Goal: Task Accomplishment & Management: Complete application form

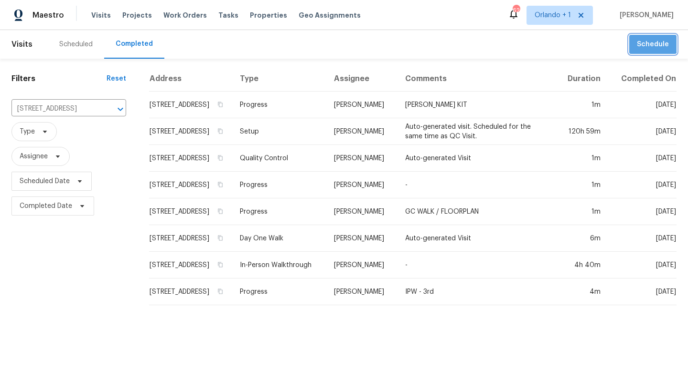
click at [648, 41] on span "Schedule" at bounding box center [652, 45] width 32 height 12
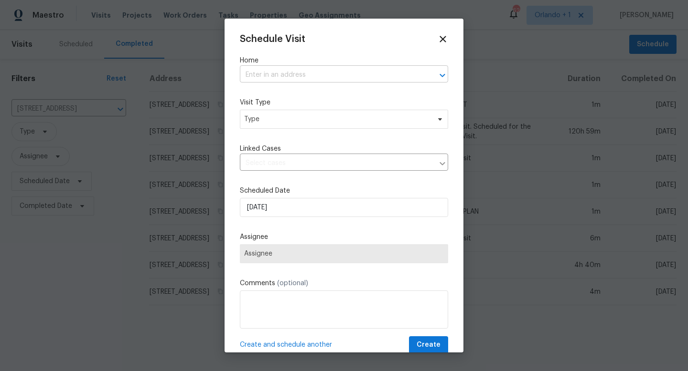
click at [286, 74] on input "text" at bounding box center [330, 75] width 181 height 15
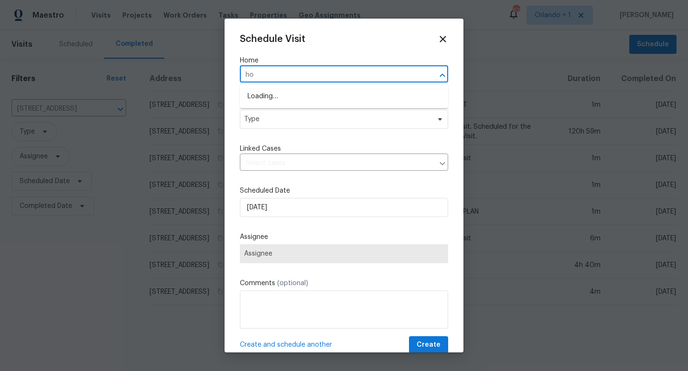
type input "h"
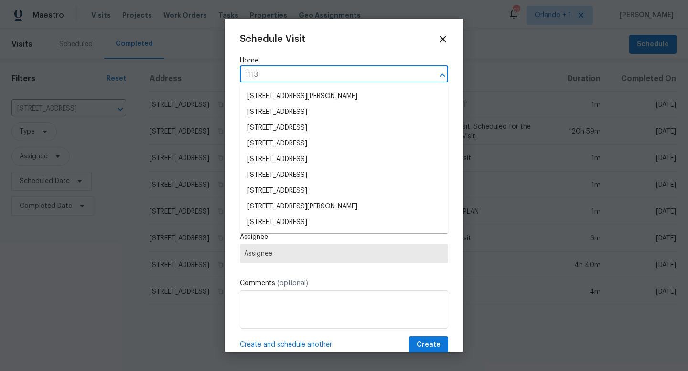
type input "11138"
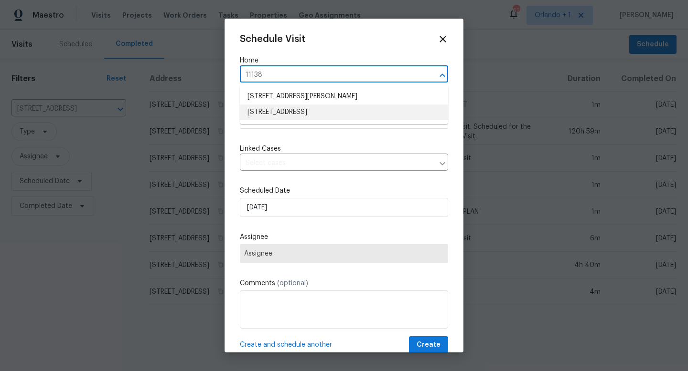
click at [310, 114] on li "11138 Summer Star Dr, Riverview, FL 33579" at bounding box center [344, 113] width 208 height 16
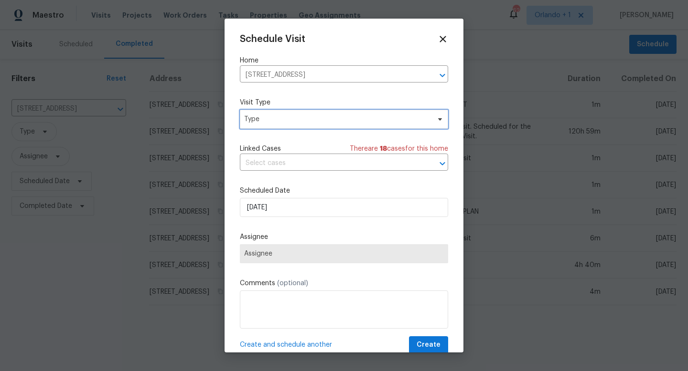
click at [279, 120] on span "Type" at bounding box center [337, 120] width 186 height 10
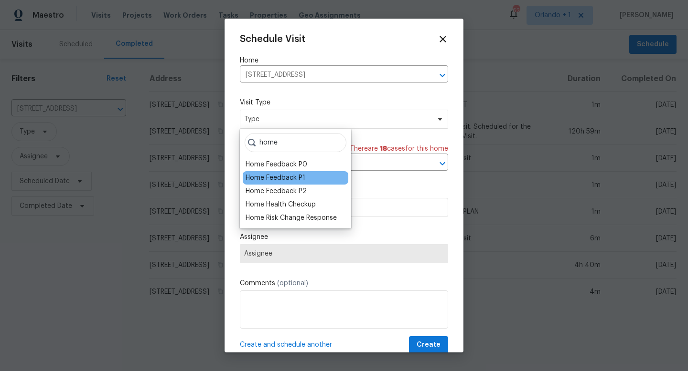
type input "home"
click at [283, 176] on div "Home Feedback P1" at bounding box center [275, 178] width 60 height 10
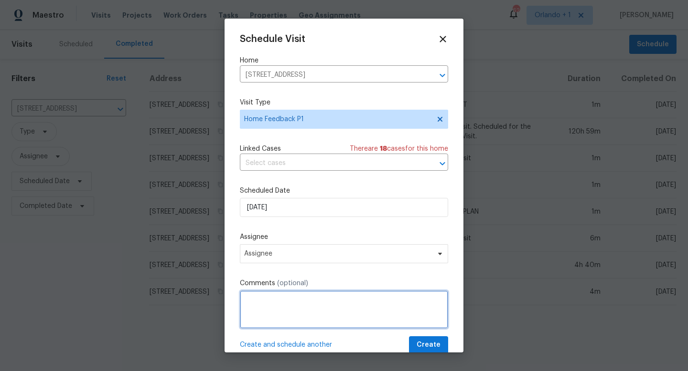
click at [267, 298] on textarea at bounding box center [344, 310] width 208 height 38
paste textarea "Painting inside the home could be redone. It looks like it was little rushed an…"
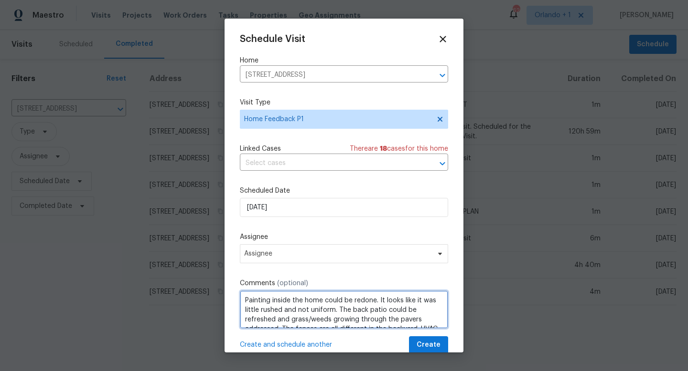
scroll to position [23, 0]
type textarea "Painting inside the home could be redone. It looks like it was little rushed an…"
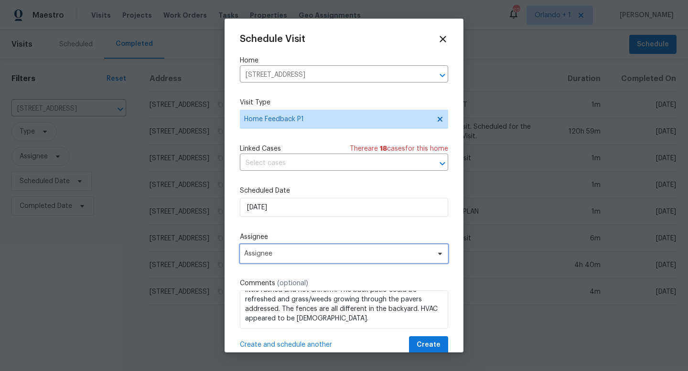
click at [284, 252] on span "Assignee" at bounding box center [337, 254] width 187 height 8
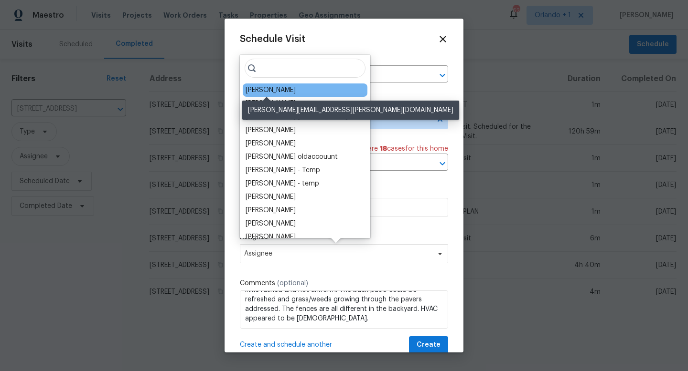
click at [278, 86] on div "Paul Springer" at bounding box center [270, 90] width 50 height 10
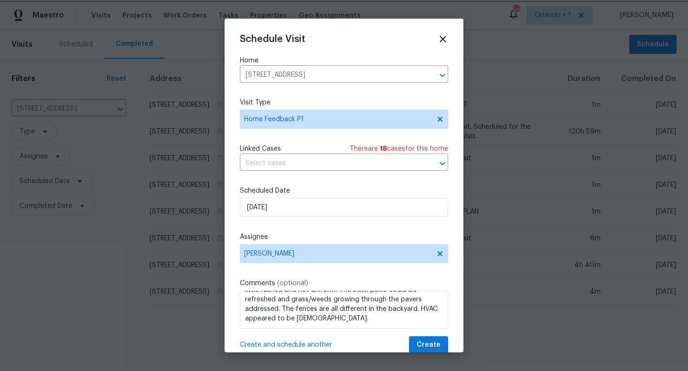
scroll to position [0, 0]
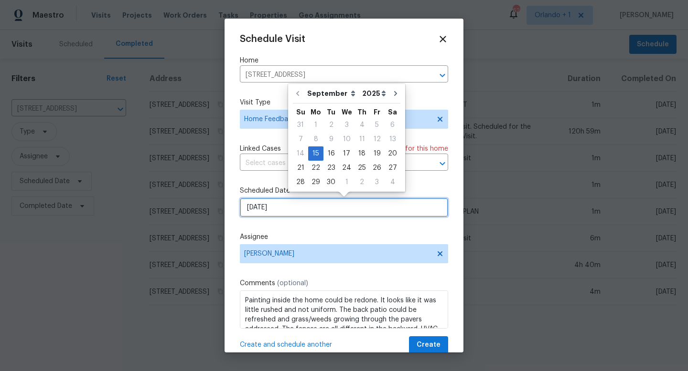
click at [295, 211] on input "9/15/2025" at bounding box center [344, 207] width 208 height 19
click at [373, 156] on div "19" at bounding box center [376, 153] width 15 height 13
type input "9/19/2025"
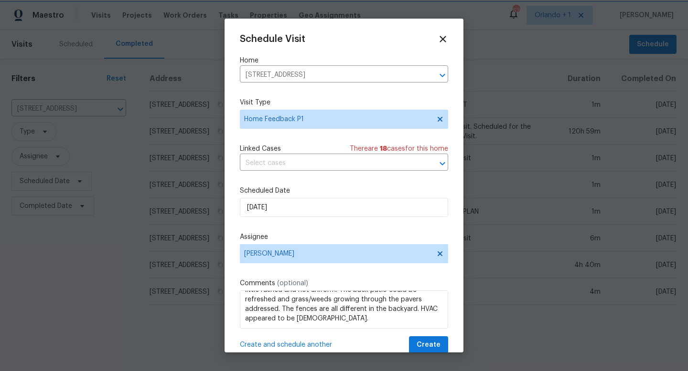
scroll to position [30, 0]
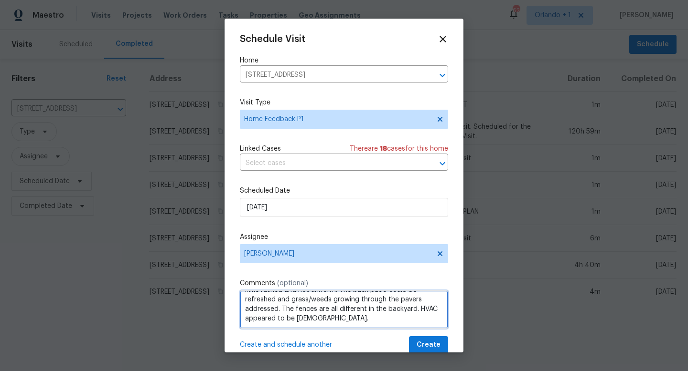
click at [346, 319] on textarea "Painting inside the home could be redone. It looks like it was little rushed an…" at bounding box center [344, 310] width 208 height 38
type textarea "Painting inside the home could be redone. It looks like it was little rushed an…"
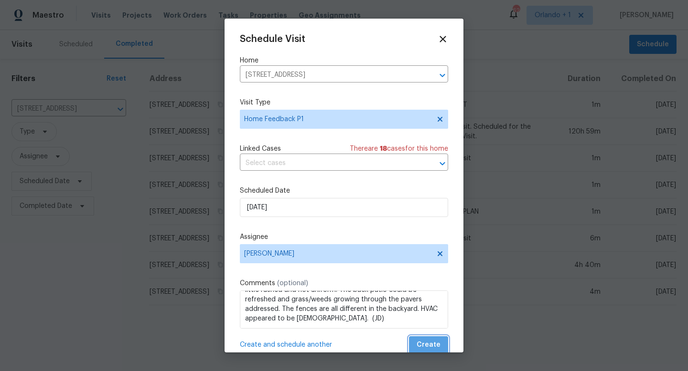
click at [431, 348] on span "Create" at bounding box center [428, 345] width 24 height 12
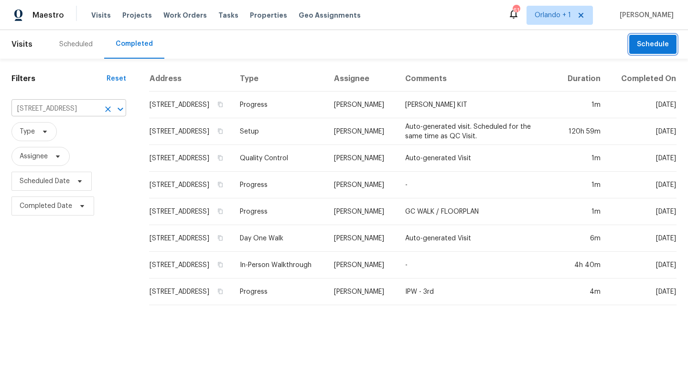
click at [105, 109] on icon "Clear" at bounding box center [108, 109] width 6 height 6
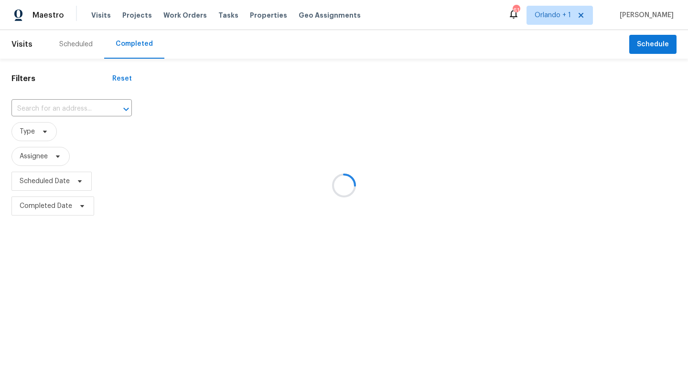
click at [55, 109] on div at bounding box center [344, 185] width 688 height 371
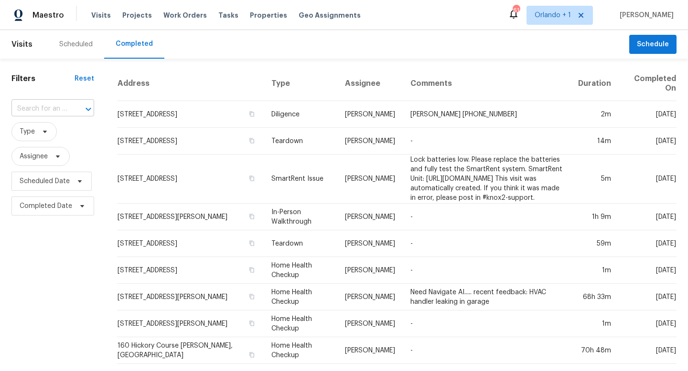
click at [55, 109] on input "text" at bounding box center [39, 109] width 56 height 15
type input "1427 e gate"
click at [58, 125] on li "1427 E Gate Dr, Venice, FL 34285" at bounding box center [51, 131] width 81 height 16
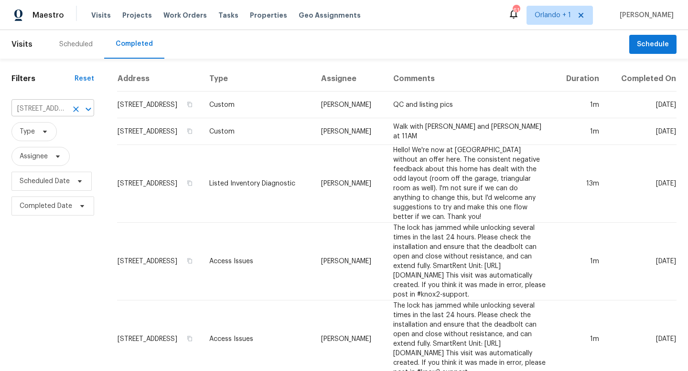
click at [75, 108] on icon "Clear" at bounding box center [76, 109] width 6 height 6
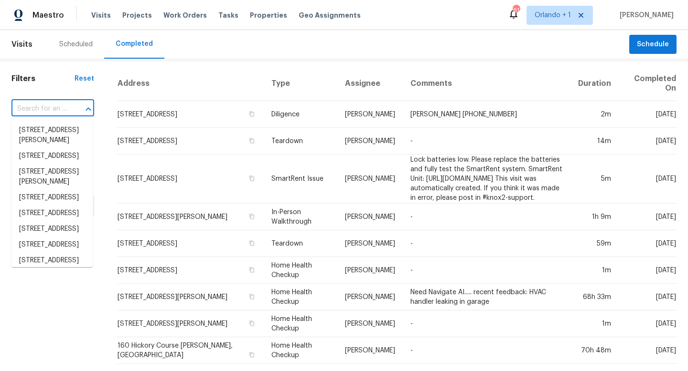
click at [45, 108] on input "text" at bounding box center [39, 109] width 56 height 15
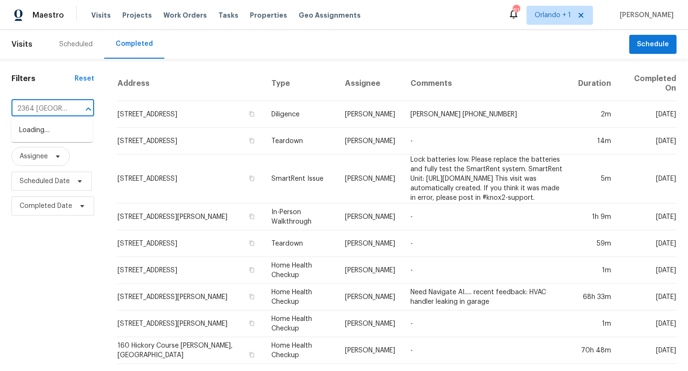
type input "2364 hanover"
click at [56, 137] on li "2364 Hanover Dr, Dunedin, FL 34698" at bounding box center [51, 136] width 81 height 26
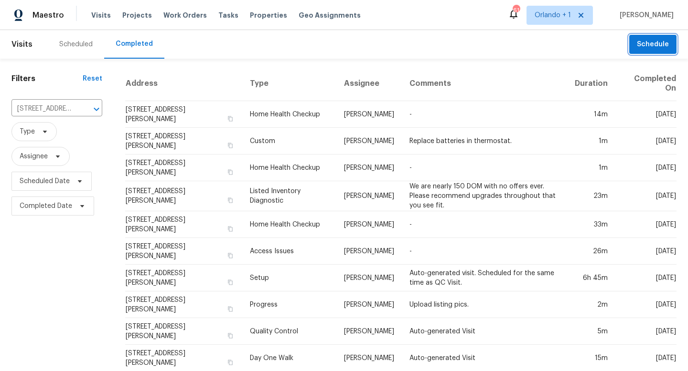
click at [648, 47] on span "Schedule" at bounding box center [652, 45] width 32 height 12
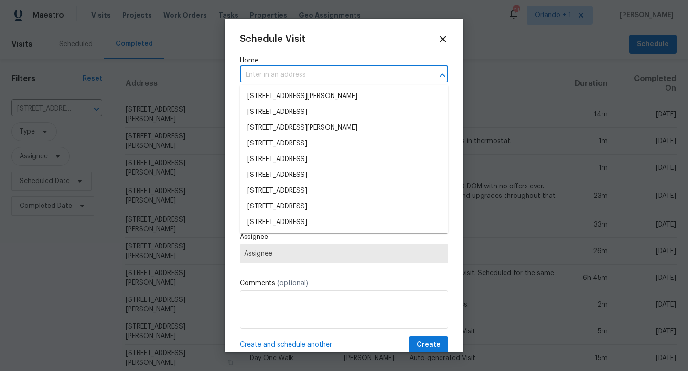
click at [288, 78] on input "text" at bounding box center [330, 75] width 181 height 15
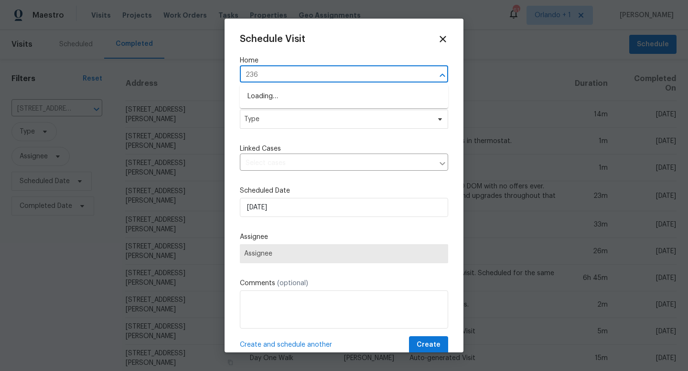
type input "2364"
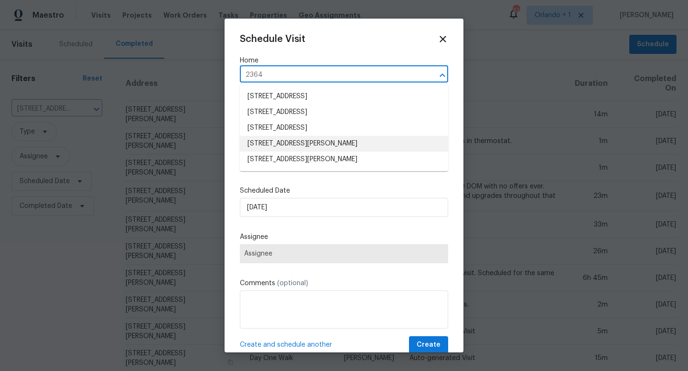
click at [297, 139] on li "2364 Hanover Dr, Dunedin, FL 34698" at bounding box center [344, 144] width 208 height 16
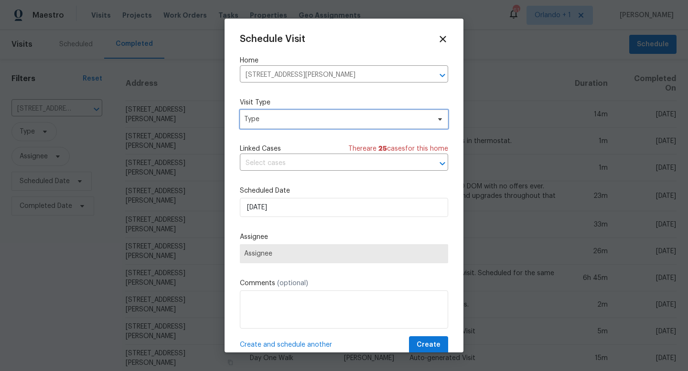
click at [280, 123] on span "Type" at bounding box center [337, 120] width 186 height 10
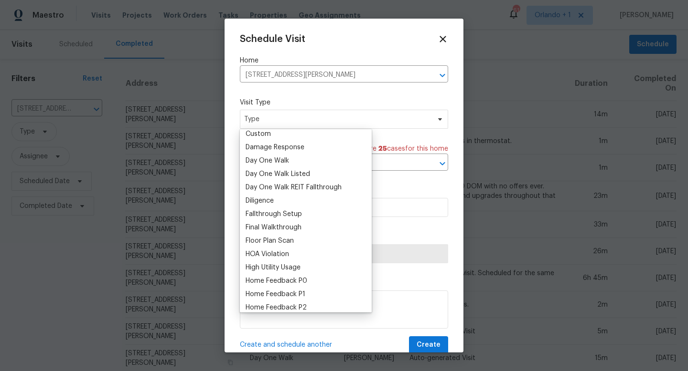
scroll to position [176, 0]
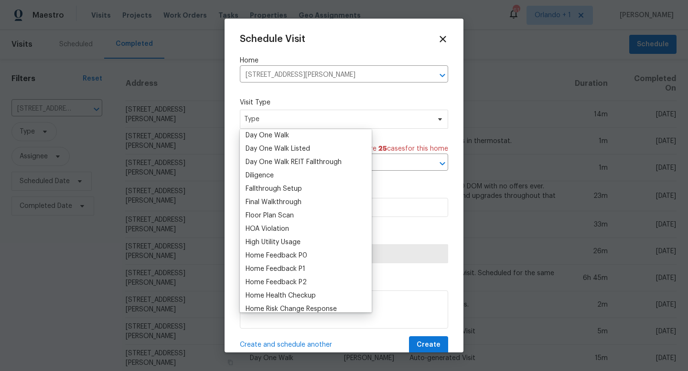
click at [289, 267] on div "Home Feedback P1" at bounding box center [275, 270] width 60 height 10
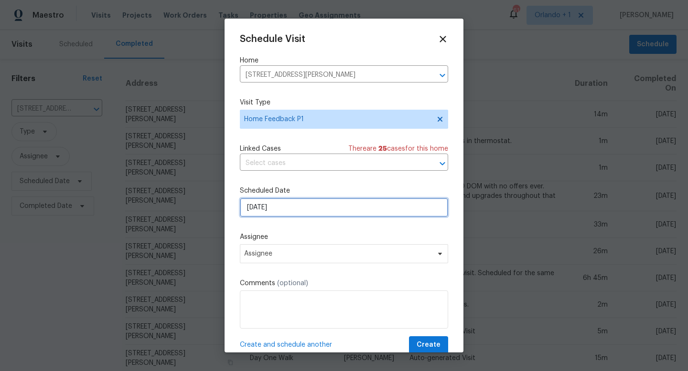
click at [290, 207] on input "9/15/2025" at bounding box center [344, 207] width 208 height 19
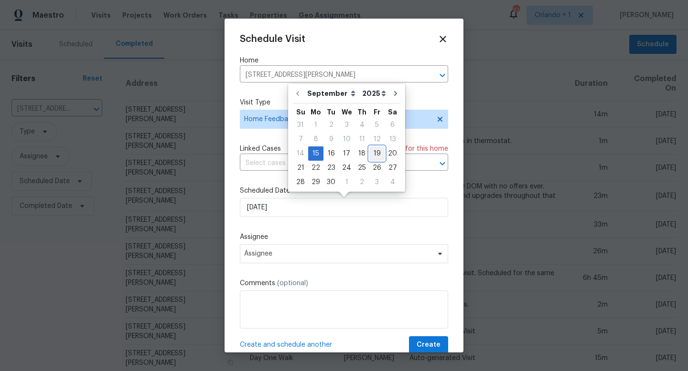
click at [376, 154] on div "19" at bounding box center [376, 153] width 15 height 13
type input "9/19/2025"
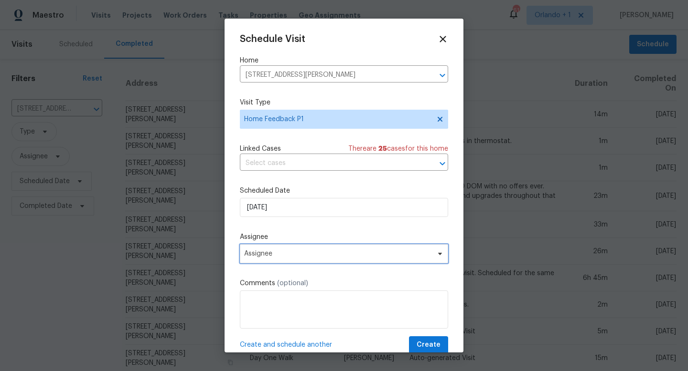
click at [305, 254] on span "Assignee" at bounding box center [337, 254] width 187 height 8
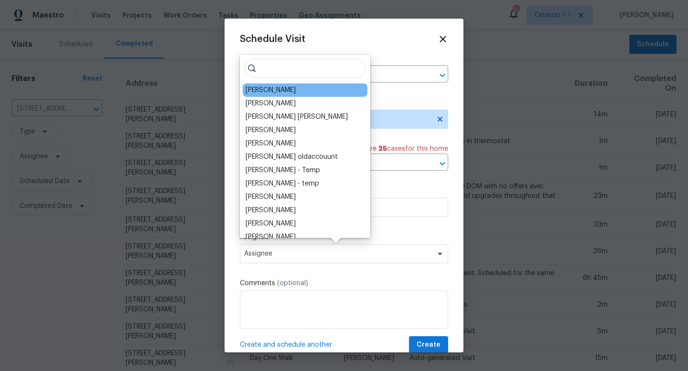
click at [280, 95] on div "[PERSON_NAME]" at bounding box center [305, 90] width 125 height 13
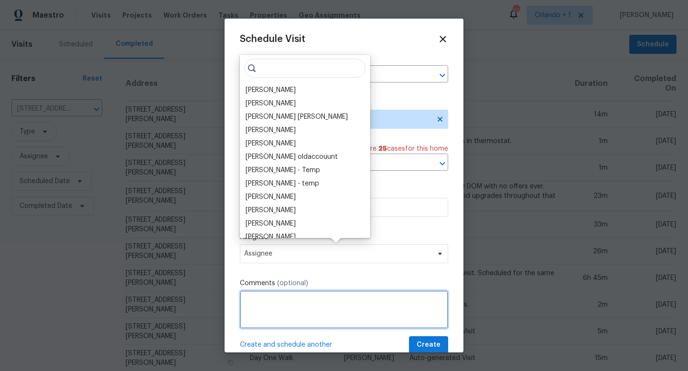
click at [272, 303] on textarea at bounding box center [344, 310] width 208 height 38
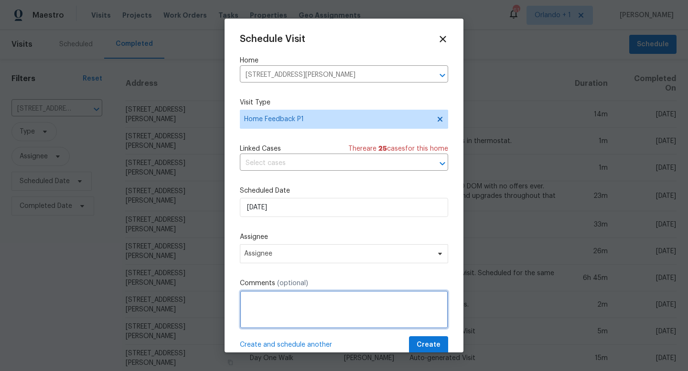
paste textarea "First floor is showing some damage from Hurricane Helene that was not addressed."
type textarea "First floor is showing some damage from Hurricane Helene that was not addressed…"
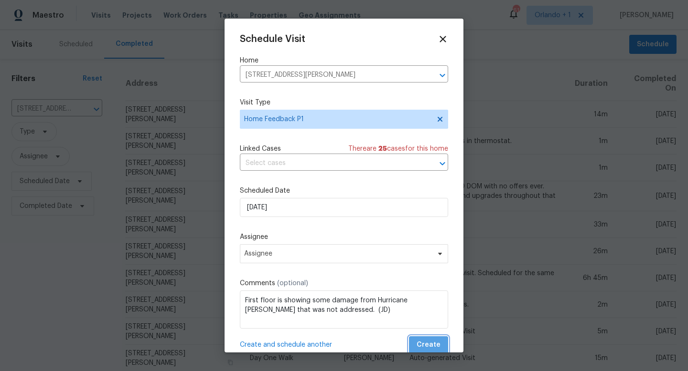
click at [432, 347] on span "Create" at bounding box center [428, 345] width 24 height 12
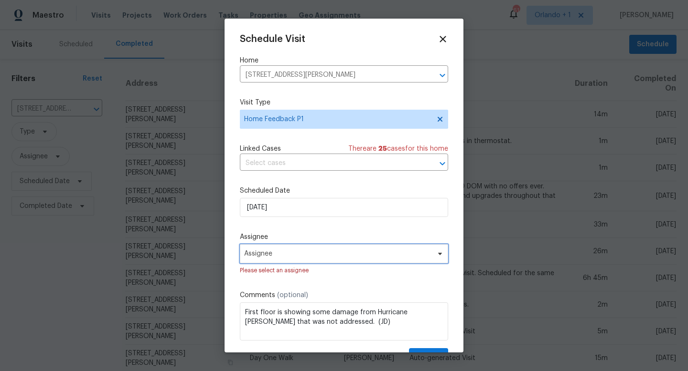
click at [315, 251] on span "Assignee" at bounding box center [337, 254] width 187 height 8
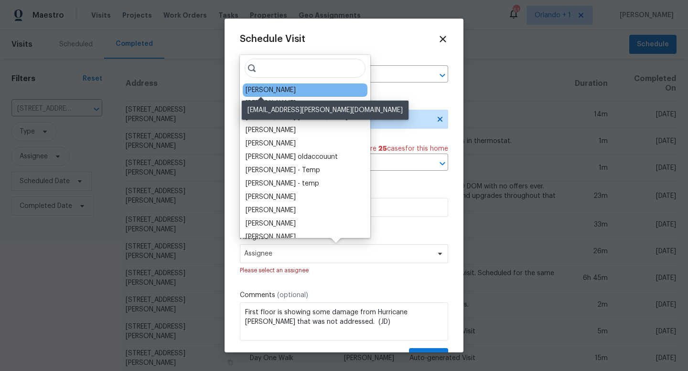
click at [276, 90] on div "[PERSON_NAME]" at bounding box center [270, 90] width 50 height 10
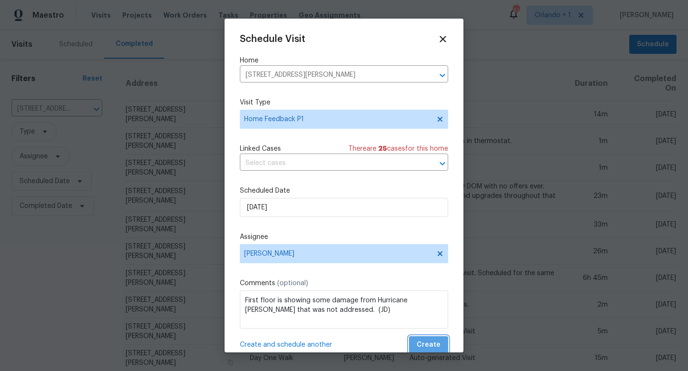
click at [437, 343] on span "Create" at bounding box center [428, 345] width 24 height 12
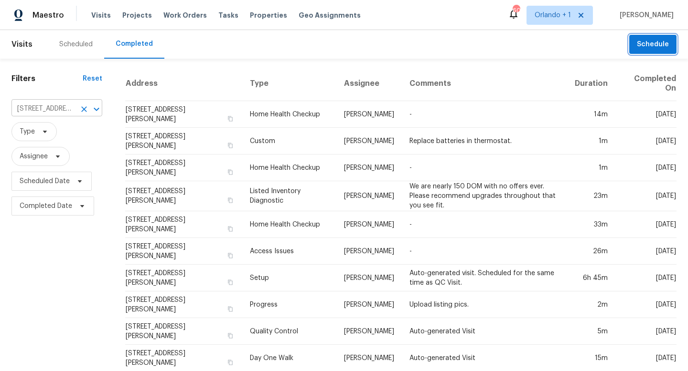
click at [88, 109] on icon "Clear" at bounding box center [84, 110] width 10 height 10
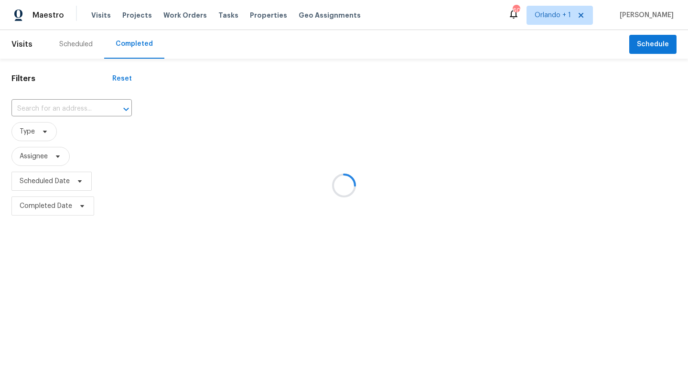
click at [60, 105] on div at bounding box center [344, 185] width 688 height 371
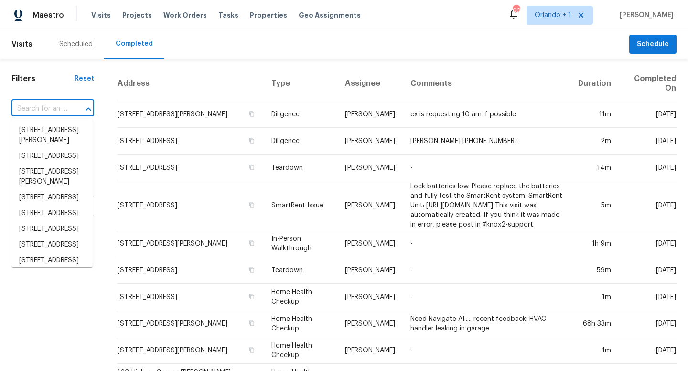
click at [60, 105] on input "text" at bounding box center [39, 109] width 56 height 15
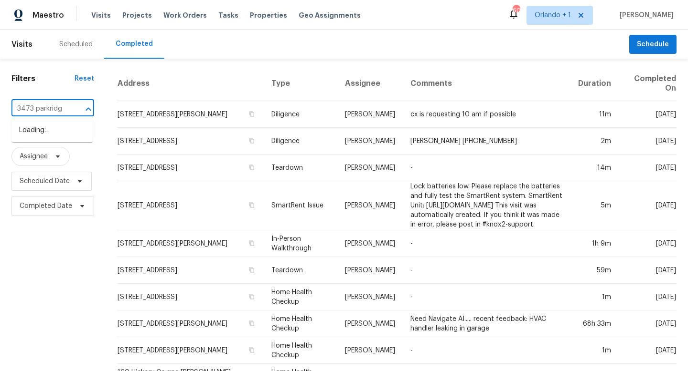
type input "3473 parkridge"
click at [45, 134] on li "3473 Parkridge Cir # 17-101, Sarasota, FL 34243" at bounding box center [51, 131] width 81 height 16
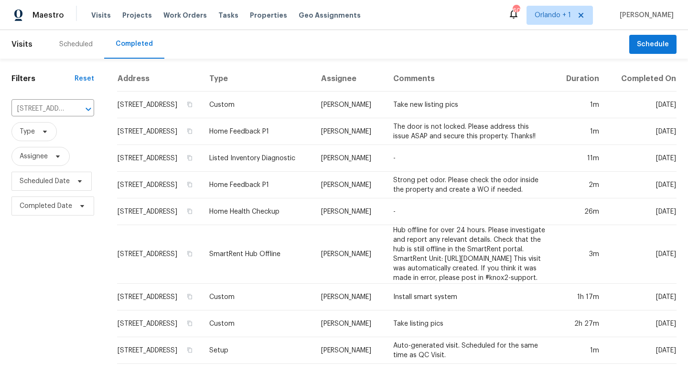
click at [79, 44] on div "Scheduled" at bounding box center [75, 45] width 33 height 10
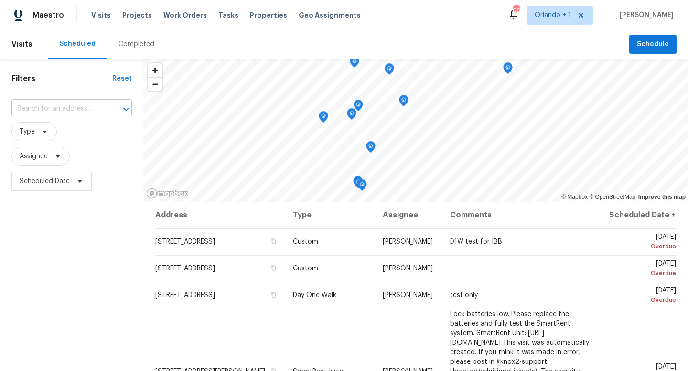
click at [61, 109] on input "text" at bounding box center [58, 109] width 94 height 15
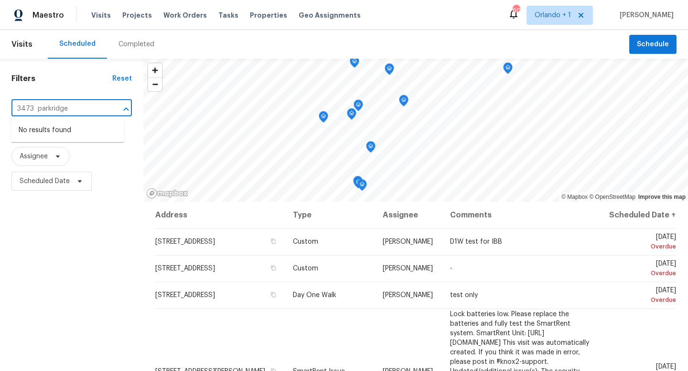
click at [35, 109] on input "3473 parkridge" at bounding box center [58, 109] width 94 height 15
type input "3473 parkridge"
click at [38, 128] on li "3473 Parkridge Cir # 17-101, Sarasota, FL 34243" at bounding box center [67, 131] width 113 height 16
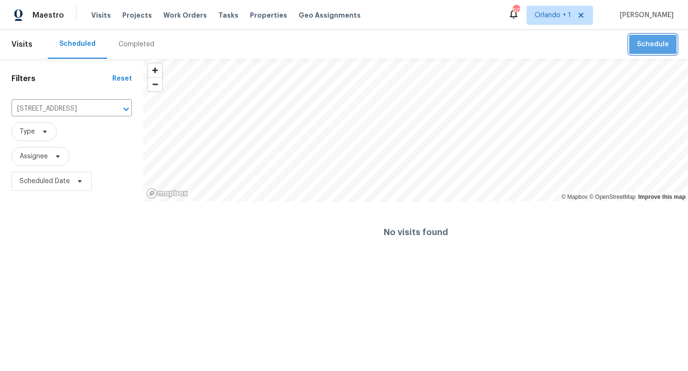
click at [650, 42] on span "Schedule" at bounding box center [652, 45] width 32 height 12
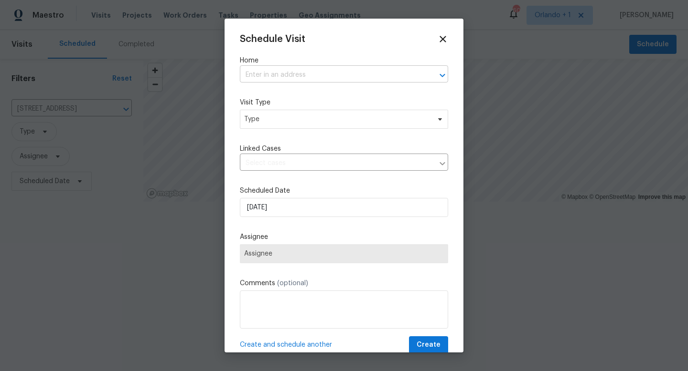
click at [332, 77] on input "text" at bounding box center [330, 75] width 181 height 15
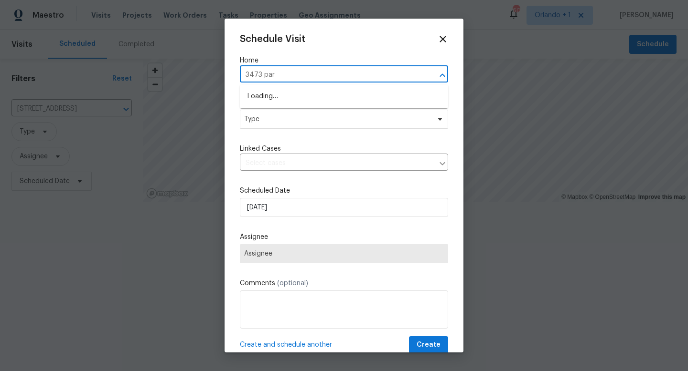
type input "3473 park"
click at [345, 98] on li "3473 Parkridge Cir # 17-101, Sarasota, FL 34243" at bounding box center [344, 97] width 208 height 16
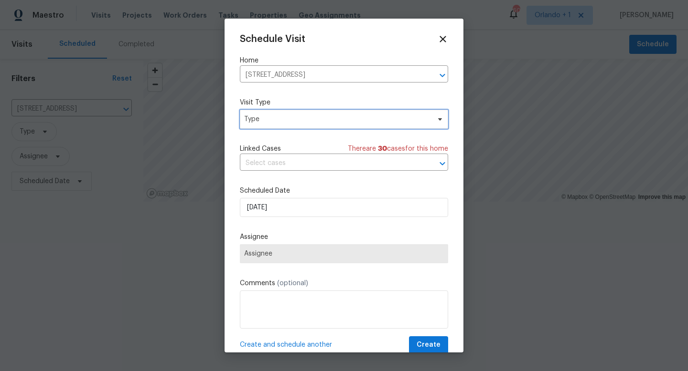
click at [313, 119] on span "Type" at bounding box center [337, 120] width 186 height 10
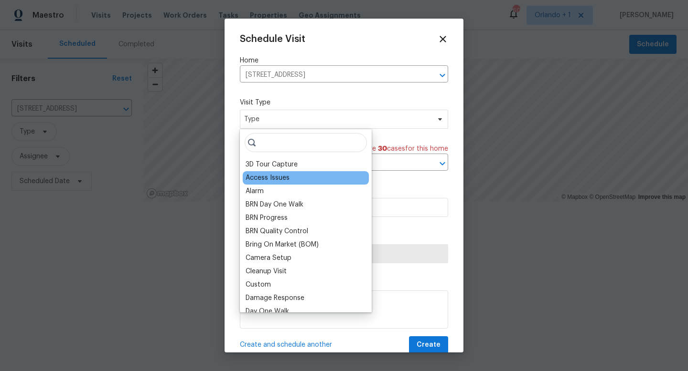
click at [279, 178] on div "Access Issues" at bounding box center [267, 178] width 44 height 10
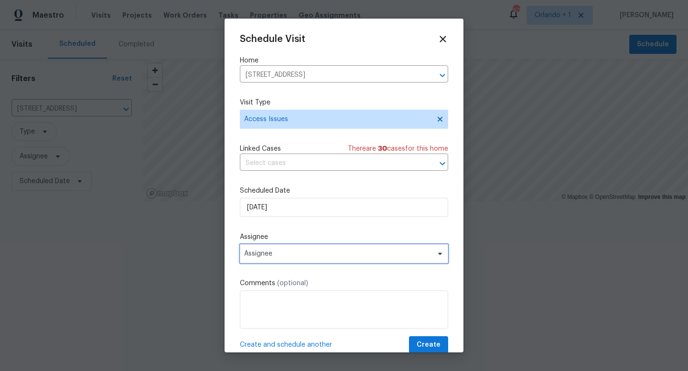
click at [308, 255] on span "Assignee" at bounding box center [337, 254] width 187 height 8
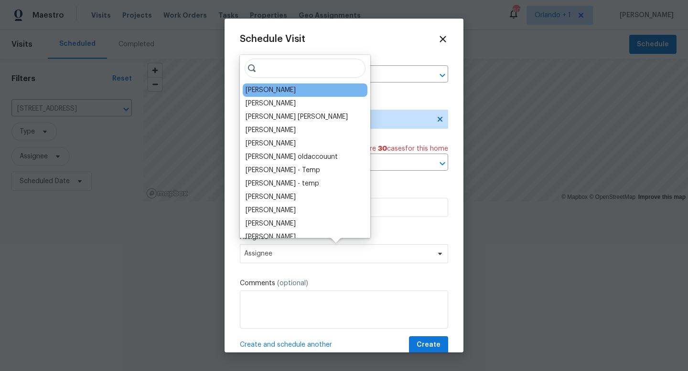
click at [293, 93] on div "[PERSON_NAME]" at bounding box center [305, 90] width 125 height 13
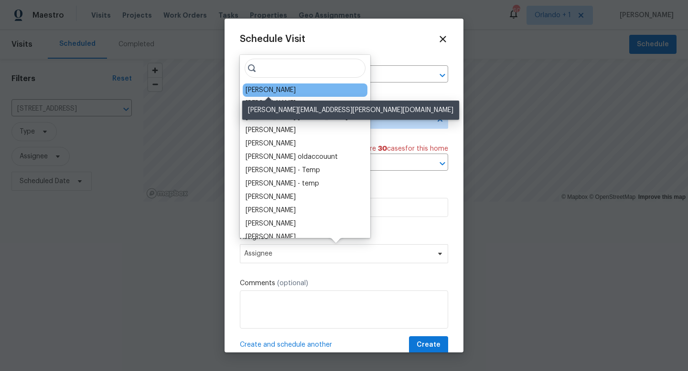
click at [291, 92] on div "[PERSON_NAME]" at bounding box center [270, 90] width 50 height 10
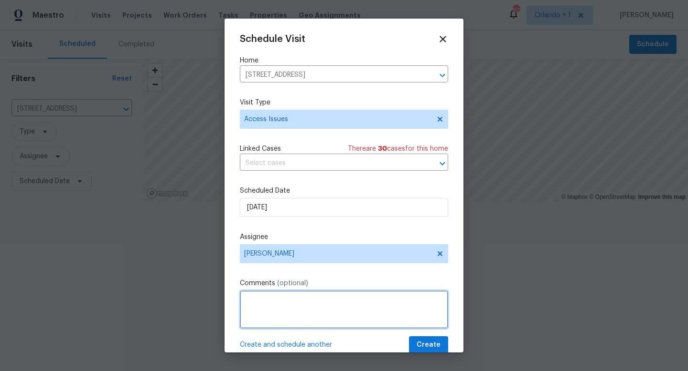
click at [260, 297] on textarea at bounding box center [344, 310] width 208 height 38
type textarea "Several issues with the doorlock here on recent feedback. (JD)"
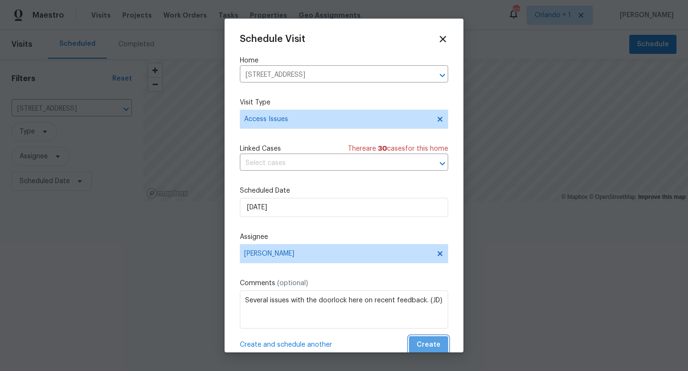
click at [435, 348] on span "Create" at bounding box center [428, 345] width 24 height 12
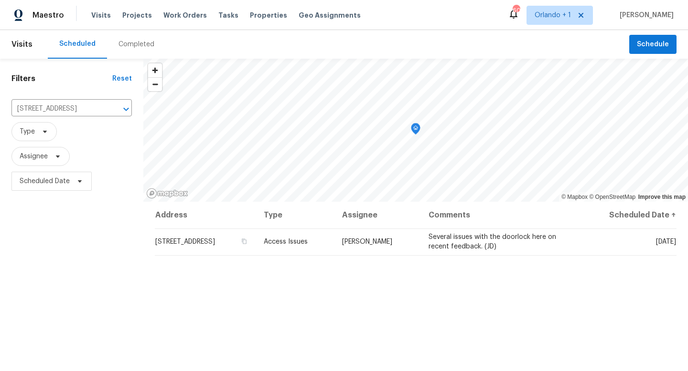
click at [137, 43] on div "Completed" at bounding box center [136, 45] width 36 height 10
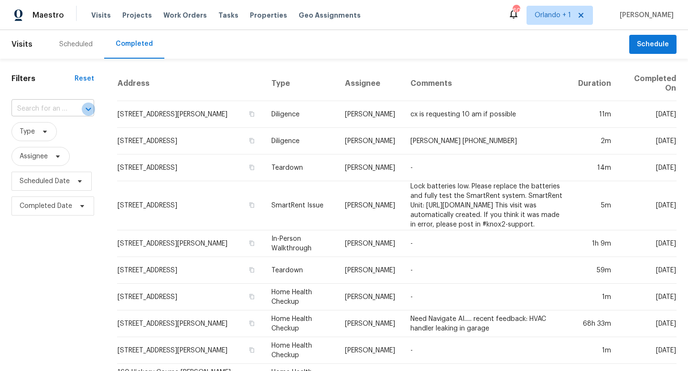
click at [86, 109] on icon "Open" at bounding box center [88, 109] width 11 height 11
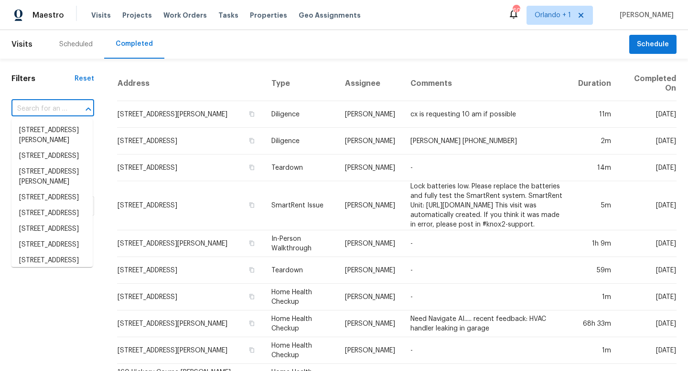
click at [53, 108] on input "text" at bounding box center [39, 109] width 56 height 15
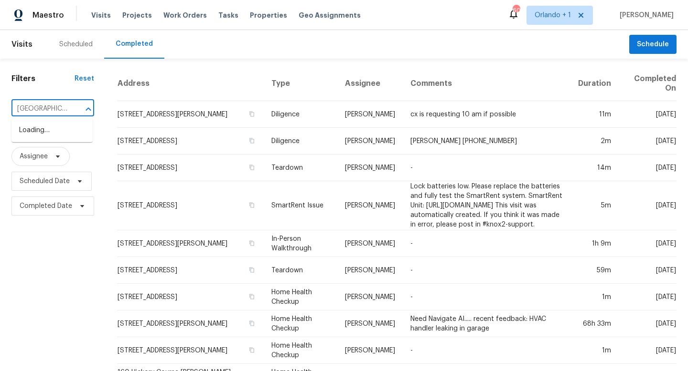
type input "5030 creekview"
click at [57, 127] on li "5030 Creekview Ln, Lakeland, FL 33811" at bounding box center [51, 131] width 81 height 16
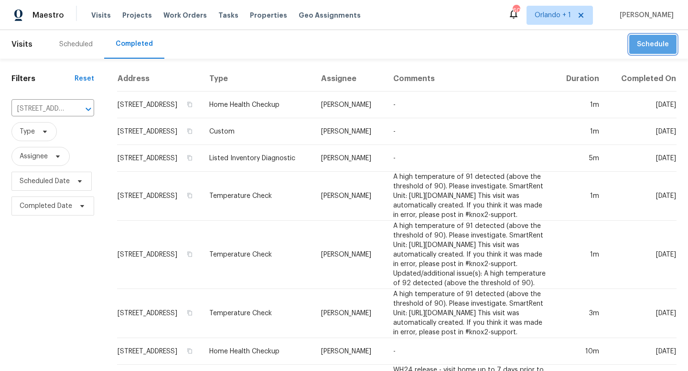
click at [665, 43] on span "Schedule" at bounding box center [652, 45] width 32 height 12
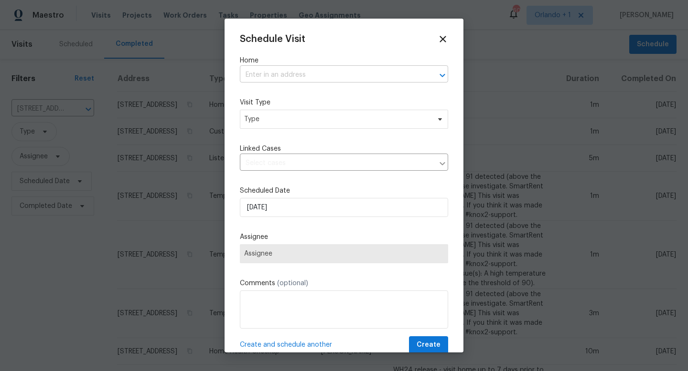
click at [291, 80] on input "text" at bounding box center [330, 75] width 181 height 15
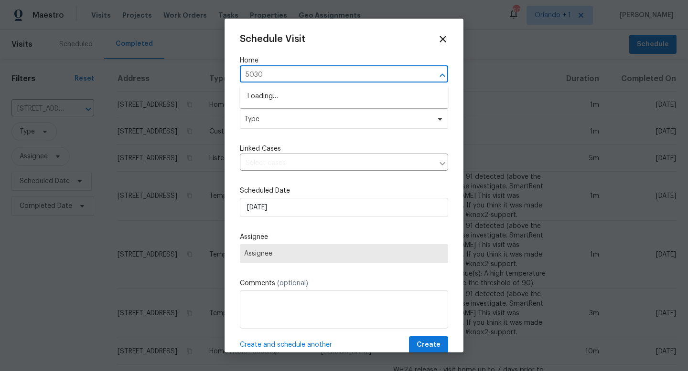
type input "5030"
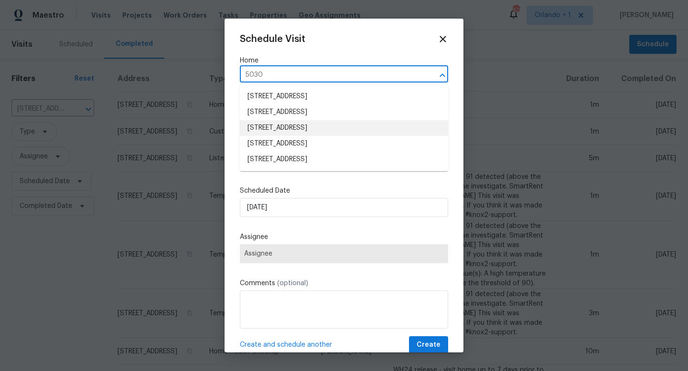
click at [321, 126] on li "5030 Creekview Ln, Lakeland, FL 33811" at bounding box center [344, 128] width 208 height 16
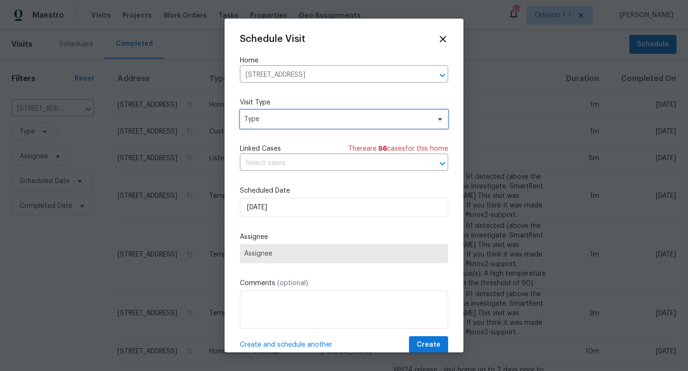
click at [294, 120] on span "Type" at bounding box center [337, 120] width 186 height 10
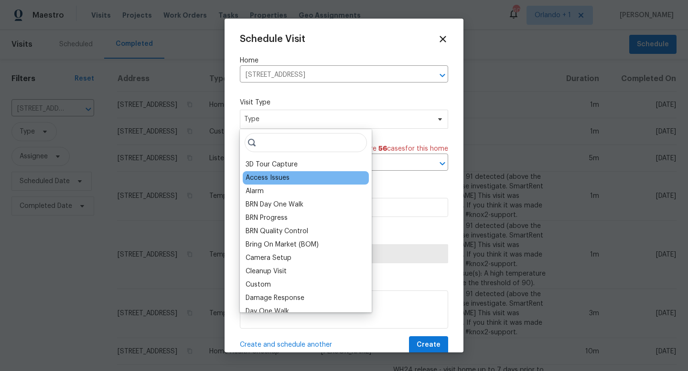
click at [276, 181] on div "Access Issues" at bounding box center [267, 178] width 44 height 10
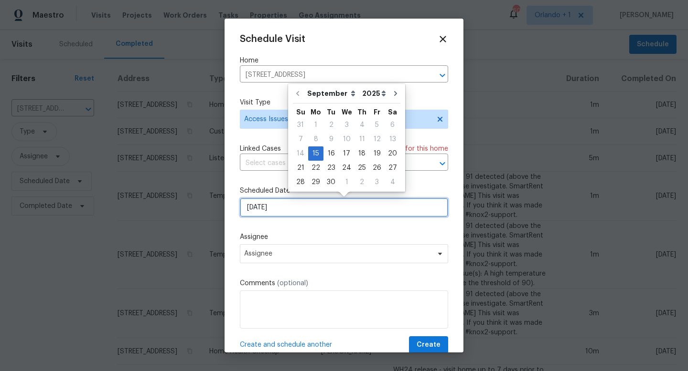
click at [290, 202] on input "9/15/2025" at bounding box center [344, 207] width 208 height 19
click at [376, 154] on div "19" at bounding box center [376, 153] width 15 height 13
type input "9/19/2025"
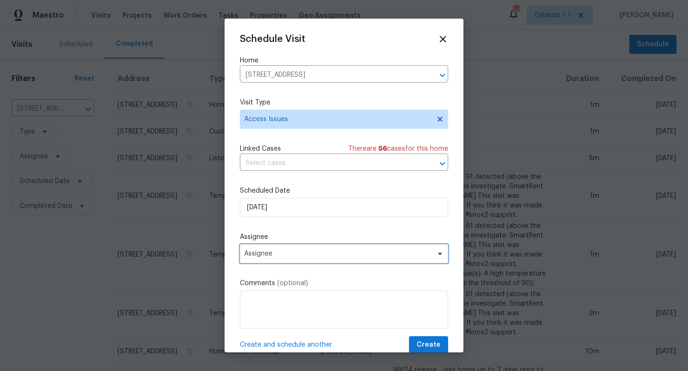
click at [280, 255] on span "Assignee" at bounding box center [337, 254] width 187 height 8
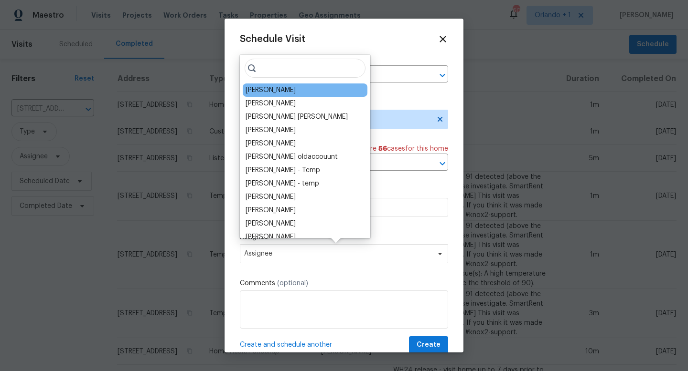
click at [286, 96] on div "[PERSON_NAME]" at bounding box center [305, 90] width 125 height 13
click at [273, 94] on div "[PERSON_NAME]" at bounding box center [270, 90] width 50 height 10
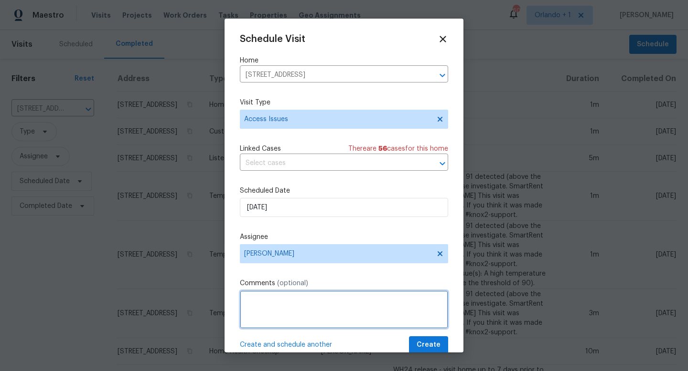
click at [255, 304] on textarea at bounding box center [344, 310] width 208 height 38
paste textarea "The door handle to the pool area is coming loose from the door."
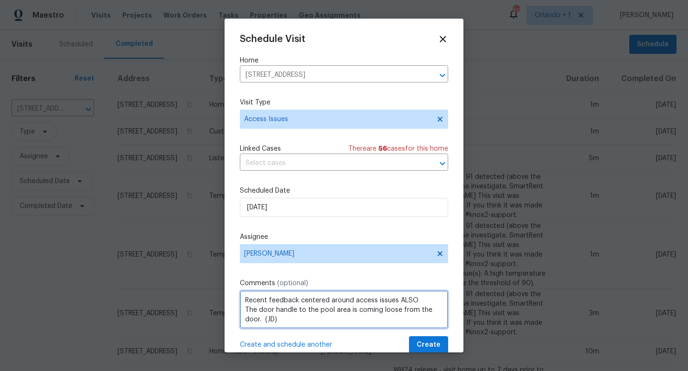
type textarea "Recent feedback centered around access issues ALSO The door handle to the pool …"
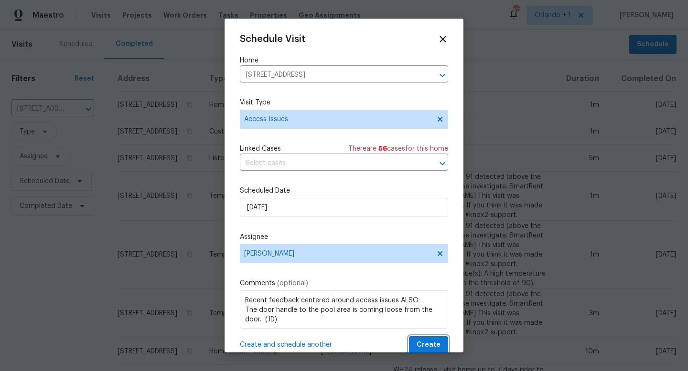
click at [435, 344] on span "Create" at bounding box center [428, 345] width 24 height 12
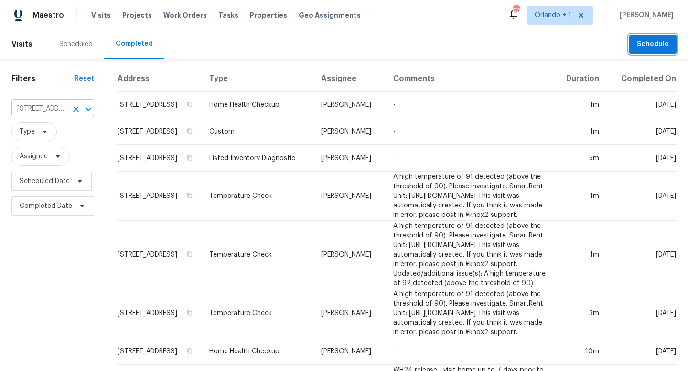
click at [74, 108] on icon "Clear" at bounding box center [76, 110] width 10 height 10
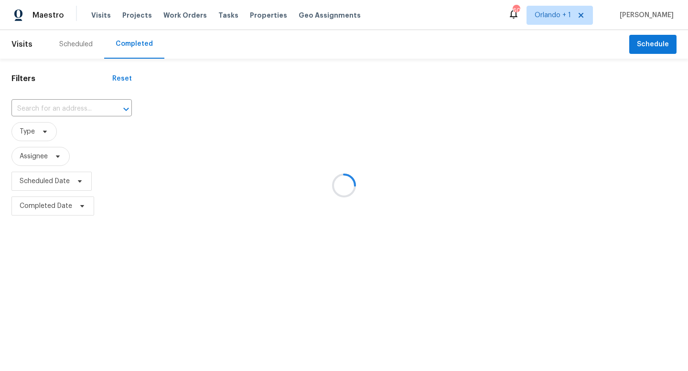
click at [44, 106] on div at bounding box center [344, 185] width 688 height 371
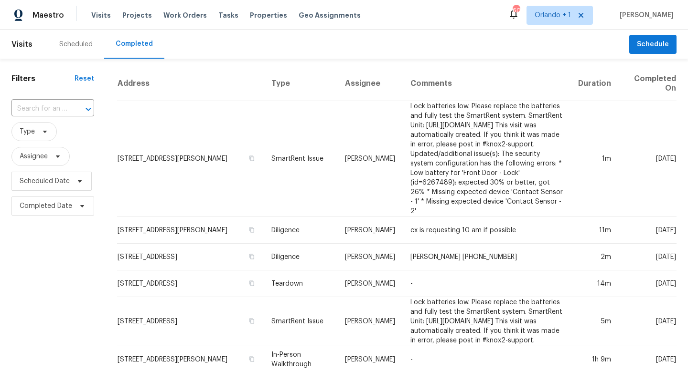
click at [44, 106] on input "text" at bounding box center [39, 109] width 56 height 15
type input "5466 9th"
click at [44, 132] on li "5466 9th Ave N, Saint Petersburg, FL 33710" at bounding box center [51, 131] width 81 height 16
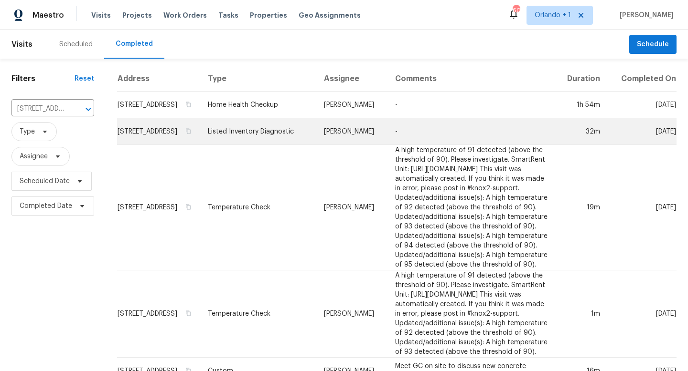
click at [244, 144] on td "Listed Inventory Diagnostic" at bounding box center [258, 131] width 116 height 27
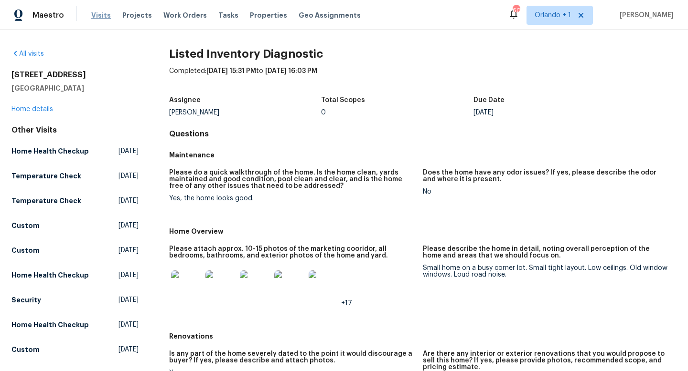
click at [101, 16] on span "Visits" at bounding box center [101, 16] width 20 height 10
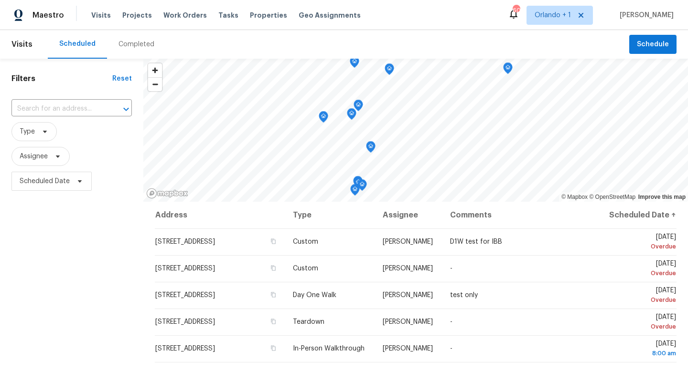
click at [128, 45] on div "Completed" at bounding box center [136, 45] width 36 height 10
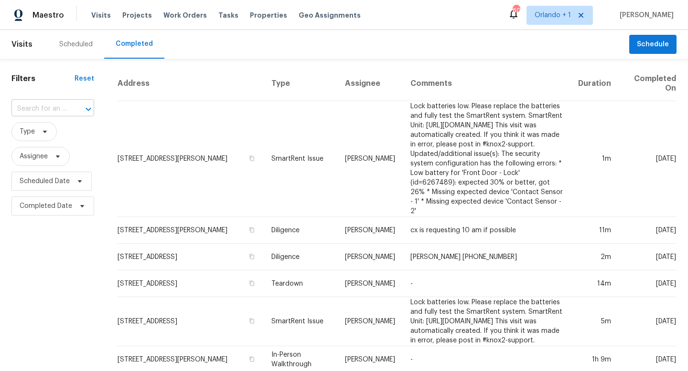
click at [54, 104] on input "text" at bounding box center [39, 109] width 56 height 15
type input "9279 gerona"
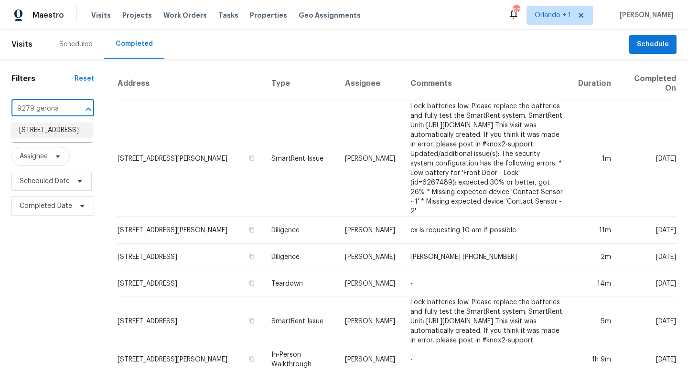
click at [57, 135] on li "9279 Gerona St, Spring Hill, FL 34608" at bounding box center [51, 131] width 81 height 16
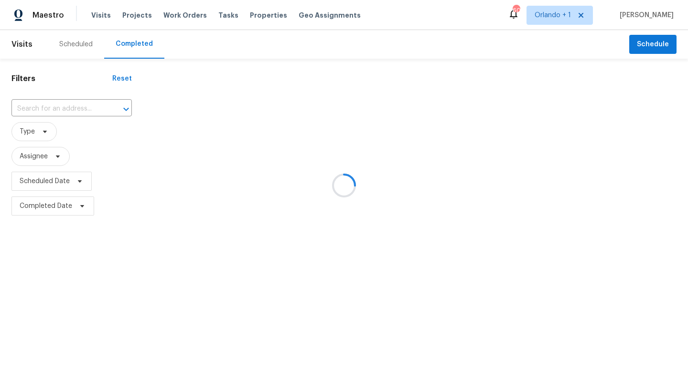
type input "9279 Gerona St, Spring Hill, FL 34608"
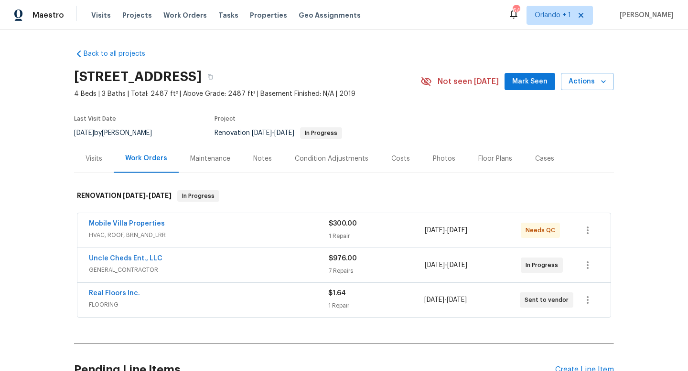
click at [269, 235] on span "HVAC, ROOF, BRN_AND_LRR" at bounding box center [209, 236] width 240 height 10
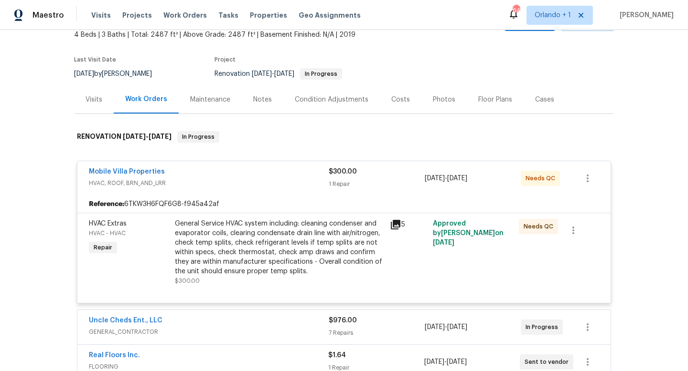
scroll to position [107, 0]
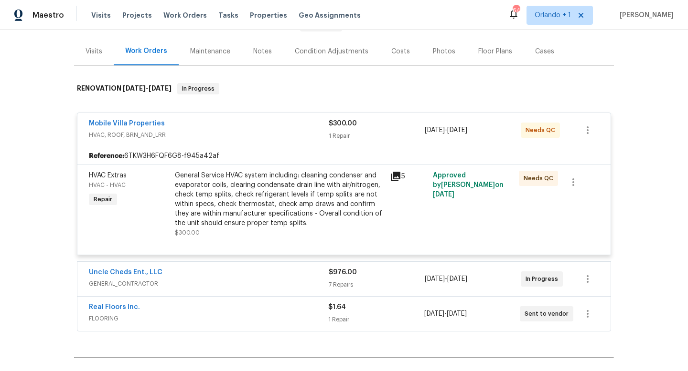
click at [263, 281] on span "GENERAL_CONTRACTOR" at bounding box center [209, 284] width 240 height 10
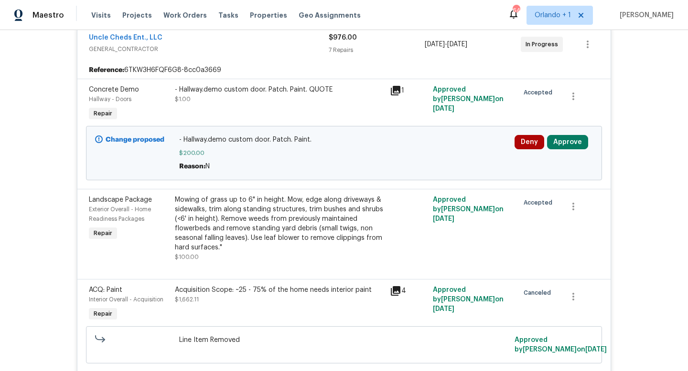
scroll to position [321, 0]
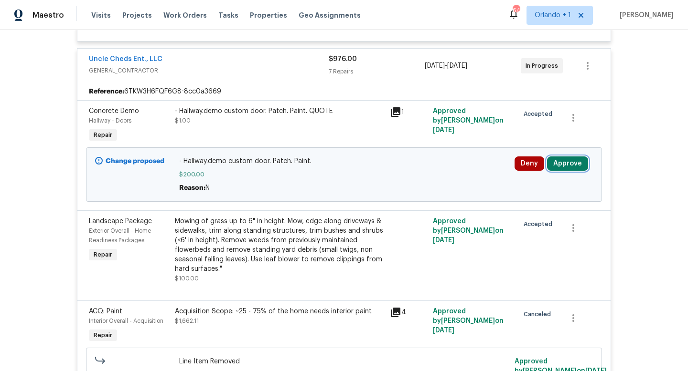
click at [571, 164] on button "Approve" at bounding box center [567, 164] width 41 height 14
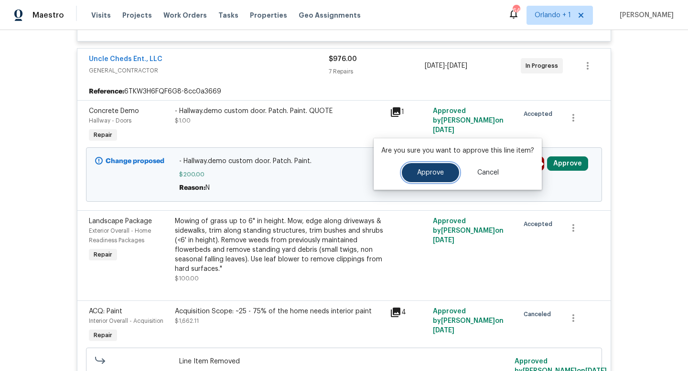
click at [427, 169] on button "Approve" at bounding box center [430, 172] width 57 height 19
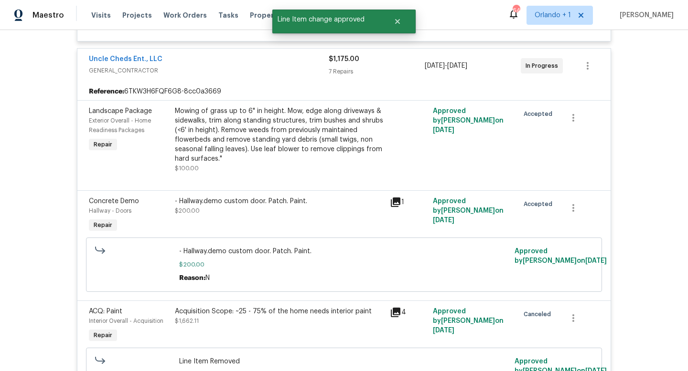
click at [289, 53] on div "Uncle Cheds Ent., LLC GENERAL_CONTRACTOR $1,175.00 7 Repairs 9/9/2025 - 9/12/20…" at bounding box center [343, 66] width 533 height 34
click at [287, 63] on div "Uncle Cheds Ent., LLC" at bounding box center [209, 59] width 240 height 11
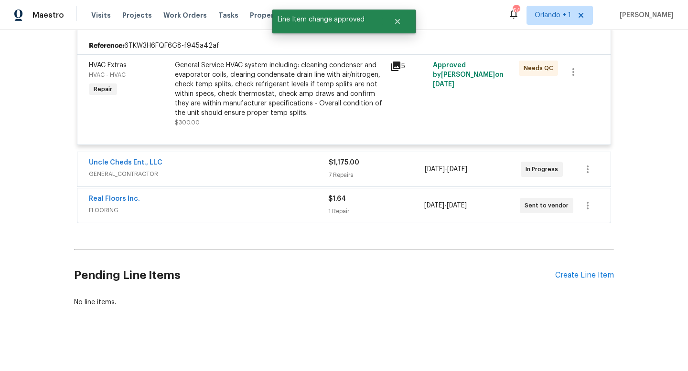
scroll to position [217, 0]
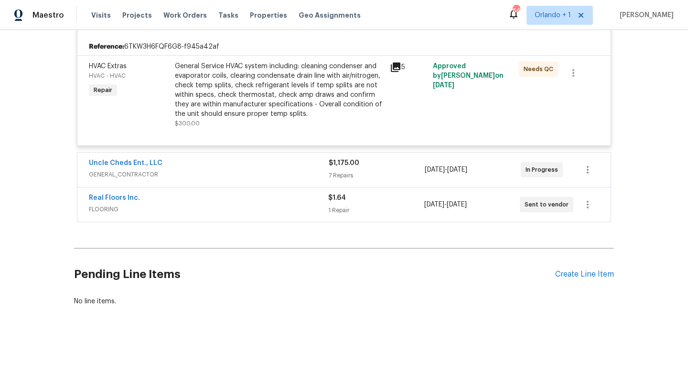
click at [293, 204] on div "Real Floors Inc." at bounding box center [208, 198] width 239 height 11
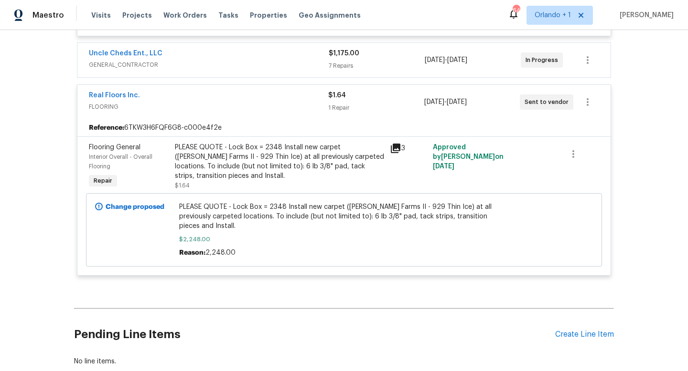
scroll to position [326, 0]
click at [291, 152] on div "PLEASE QUOTE - Lock Box = 2348 Install new carpet (Abshire Farms II - 929 Thin …" at bounding box center [279, 163] width 209 height 38
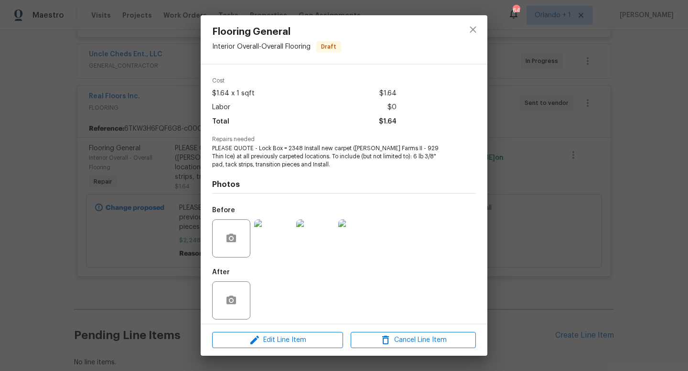
scroll to position [36, 0]
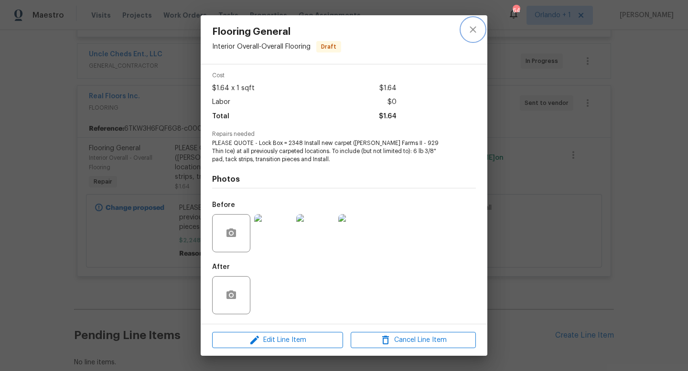
click at [474, 25] on icon "close" at bounding box center [472, 29] width 11 height 11
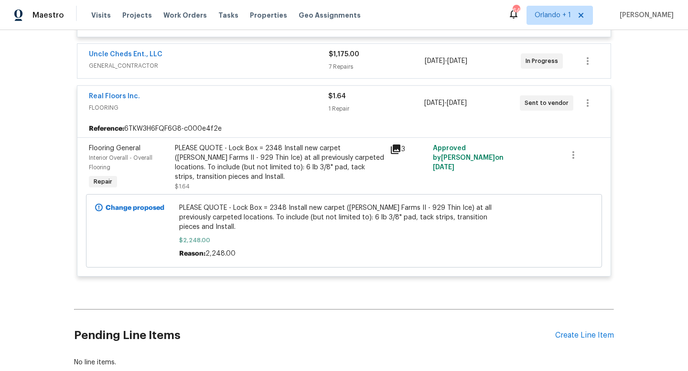
click at [226, 215] on span "PLEASE QUOTE - Lock Box = 2348 Install new carpet (Abshire Farms II - 929 Thin …" at bounding box center [344, 217] width 330 height 29
click at [126, 96] on link "Real Floors Inc." at bounding box center [114, 96] width 51 height 7
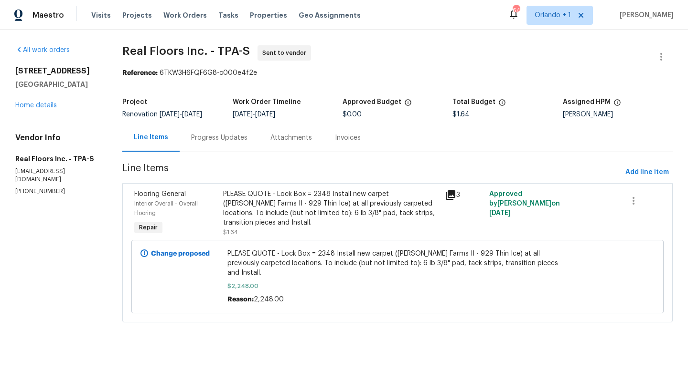
click at [340, 202] on div "PLEASE QUOTE - Lock Box = 2348 Install new carpet (Abshire Farms II - 929 Thin …" at bounding box center [331, 209] width 216 height 38
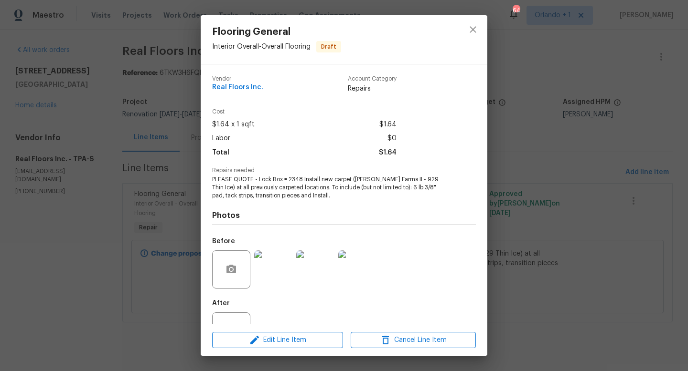
scroll to position [36, 0]
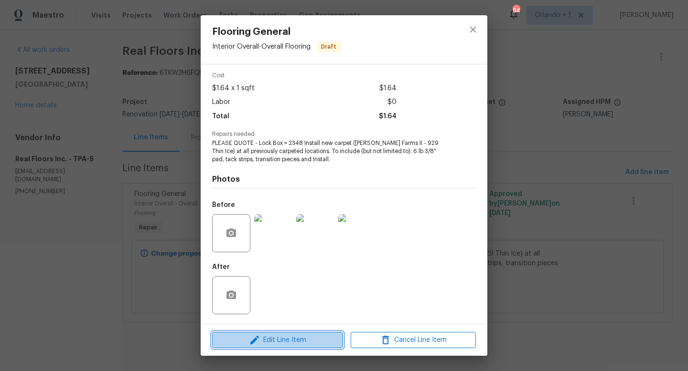
click at [280, 340] on span "Edit Line Item" at bounding box center [277, 341] width 125 height 12
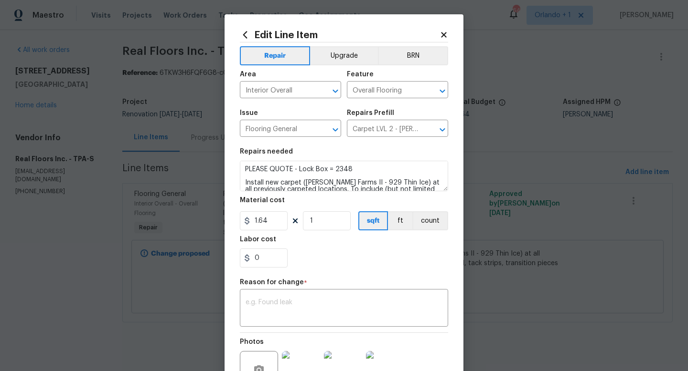
click at [445, 33] on icon at bounding box center [443, 34] width 5 height 5
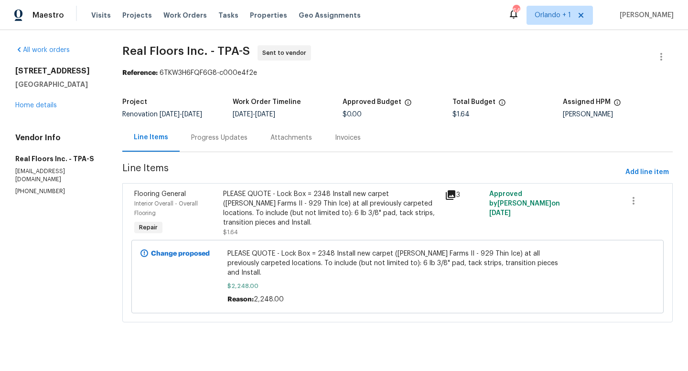
click at [287, 203] on div "PLEASE QUOTE - Lock Box = 2348 Install new carpet (Abshire Farms II - 929 Thin …" at bounding box center [331, 209] width 216 height 38
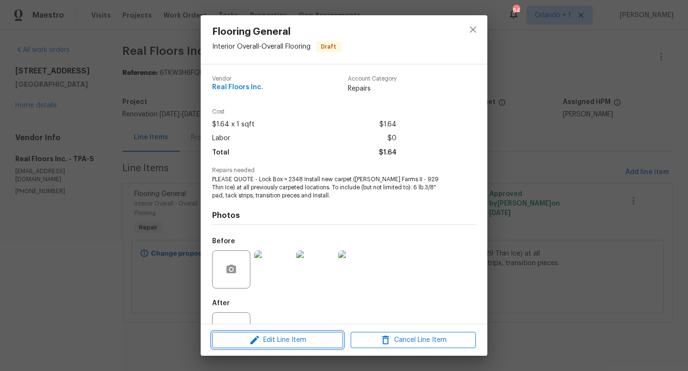
click at [293, 341] on span "Edit Line Item" at bounding box center [277, 341] width 125 height 12
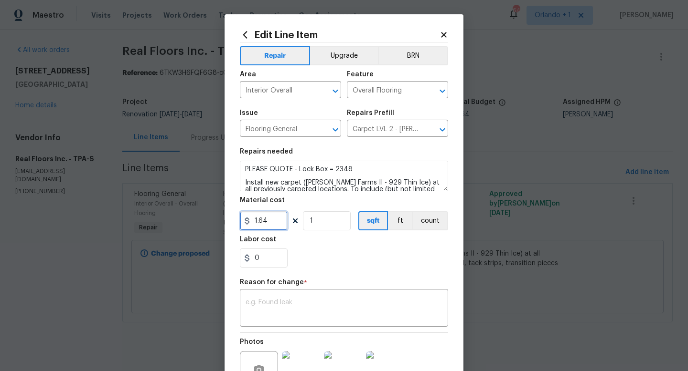
drag, startPoint x: 273, startPoint y: 222, endPoint x: 233, endPoint y: 221, distance: 40.1
click at [233, 221] on div "Edit Line Item Repair Upgrade BRN Area Interior Overall ​ Feature Overall Floor…" at bounding box center [343, 235] width 239 height 442
type input "2248"
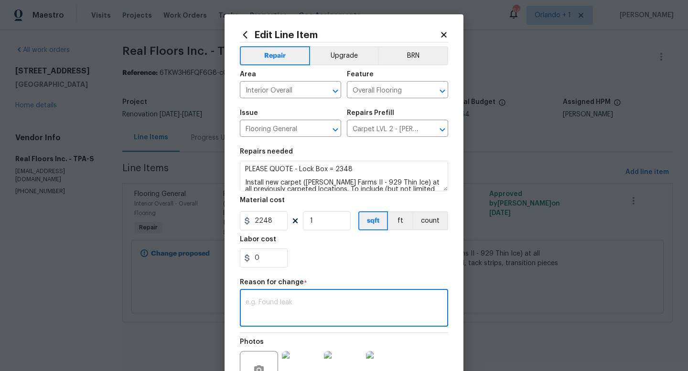
click at [264, 302] on textarea at bounding box center [343, 309] width 197 height 20
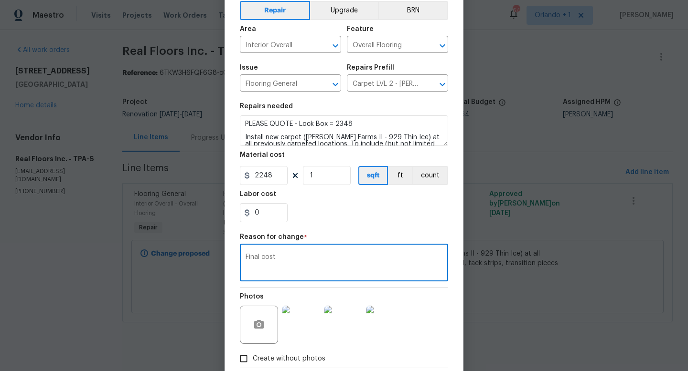
scroll to position [99, 0]
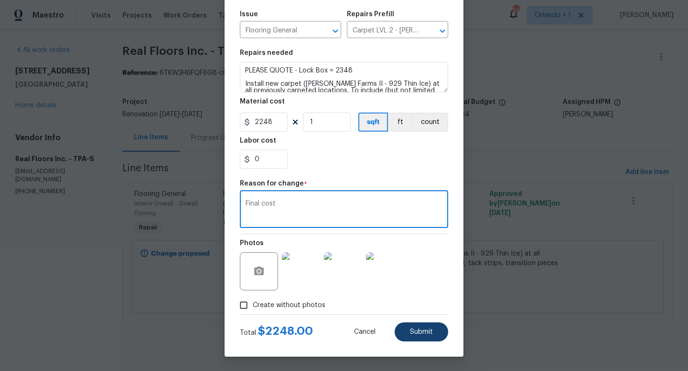
type textarea "Final cost"
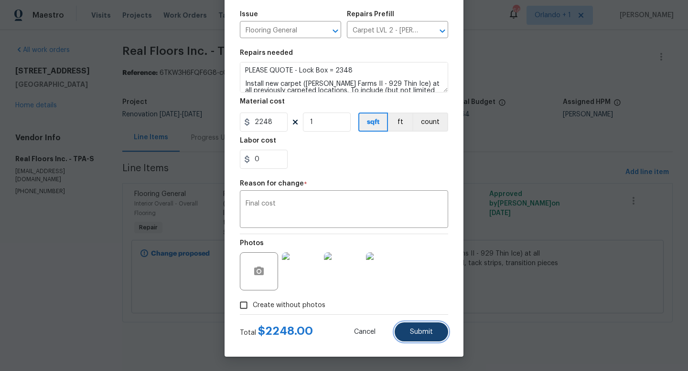
click at [427, 330] on span "Submit" at bounding box center [421, 332] width 23 height 7
type input "1.64"
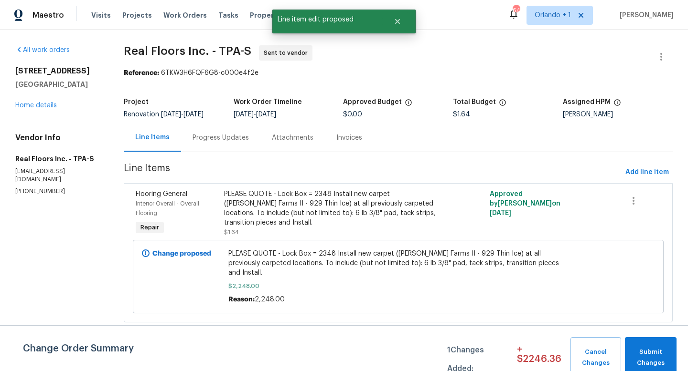
scroll to position [0, 0]
click at [656, 358] on span "Submit Changes" at bounding box center [650, 358] width 42 height 22
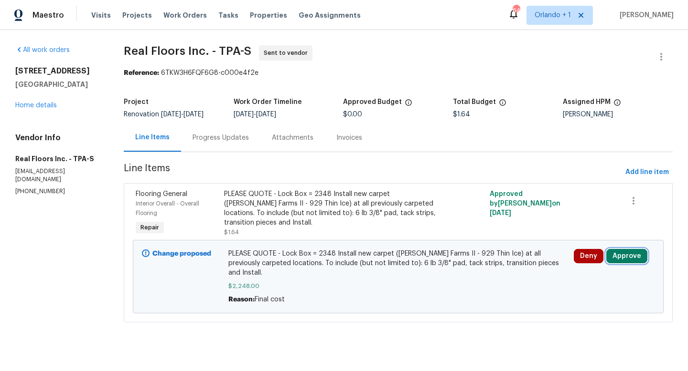
click at [630, 252] on button "Approve" at bounding box center [626, 256] width 41 height 14
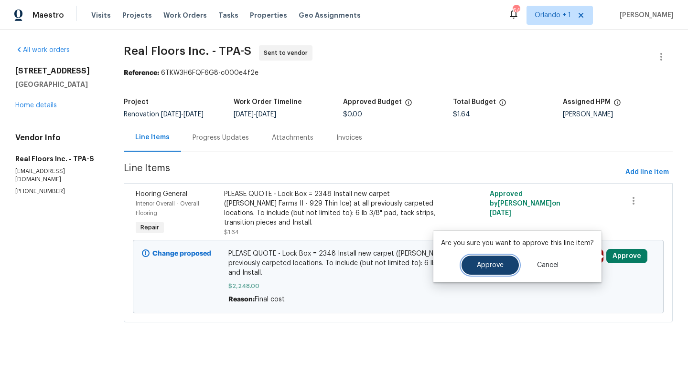
click at [487, 260] on button "Approve" at bounding box center [489, 265] width 57 height 19
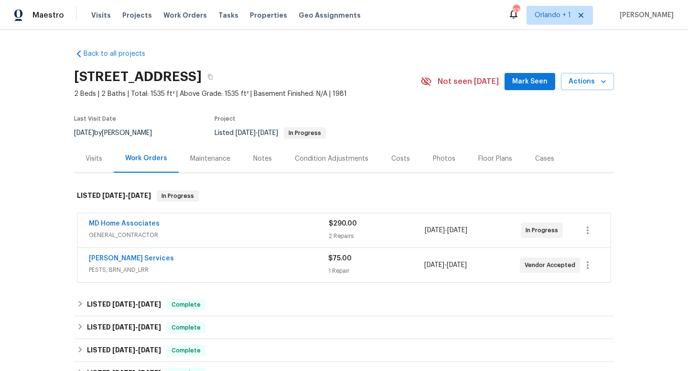
click at [212, 233] on span "GENERAL_CONTRACTOR" at bounding box center [209, 236] width 240 height 10
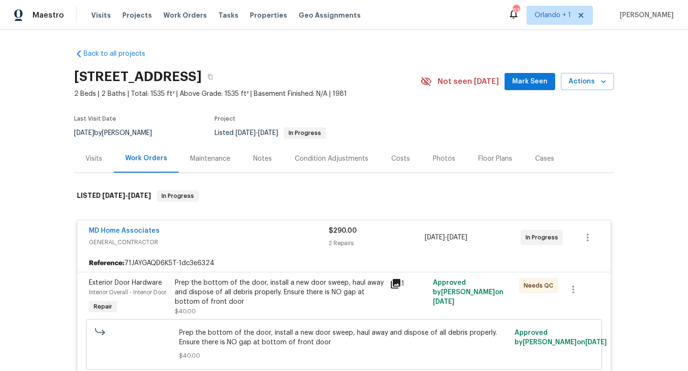
click at [218, 233] on div "MD Home Associates" at bounding box center [209, 231] width 240 height 11
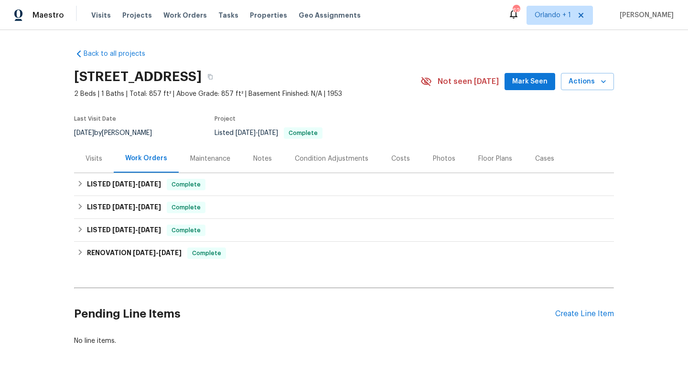
scroll to position [19, 0]
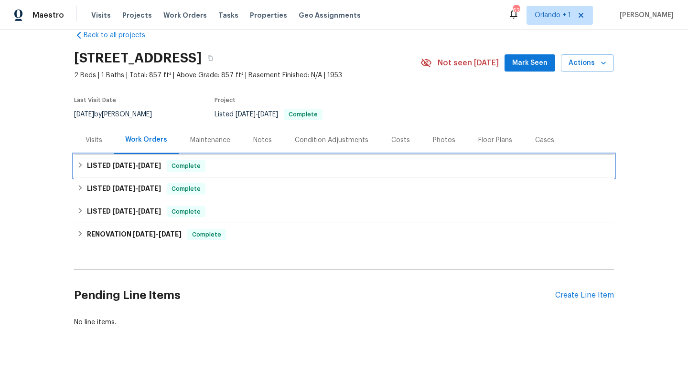
click at [154, 165] on span "[DATE]" at bounding box center [149, 165] width 23 height 7
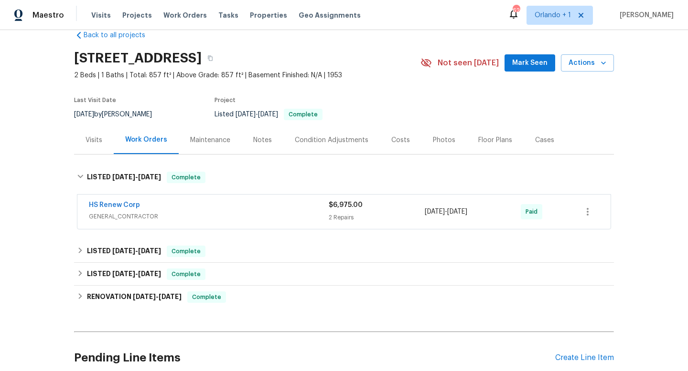
click at [177, 210] on div "HS Renew Corp" at bounding box center [209, 206] width 240 height 11
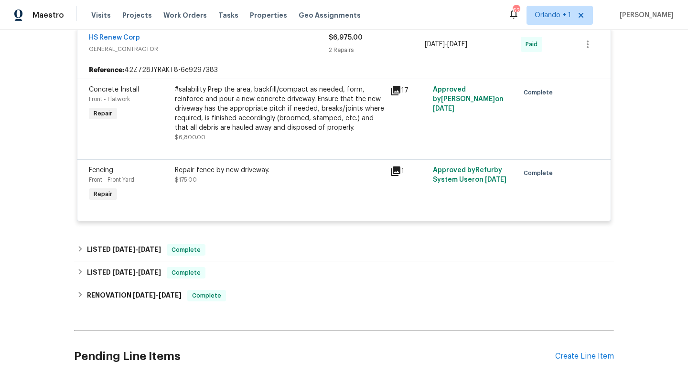
scroll to position [222, 0]
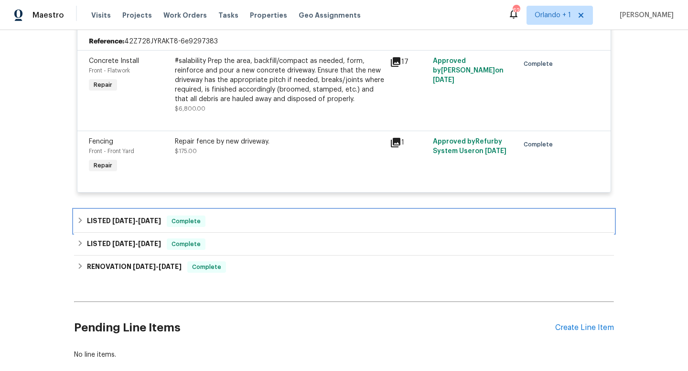
click at [115, 223] on span "[DATE]" at bounding box center [123, 221] width 23 height 7
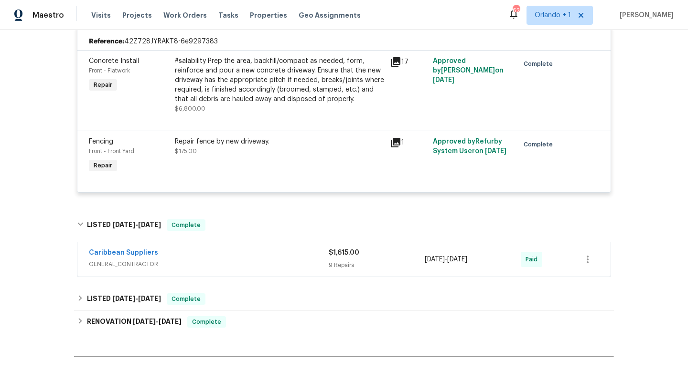
click at [242, 253] on div "Caribbean Suppliers" at bounding box center [209, 253] width 240 height 11
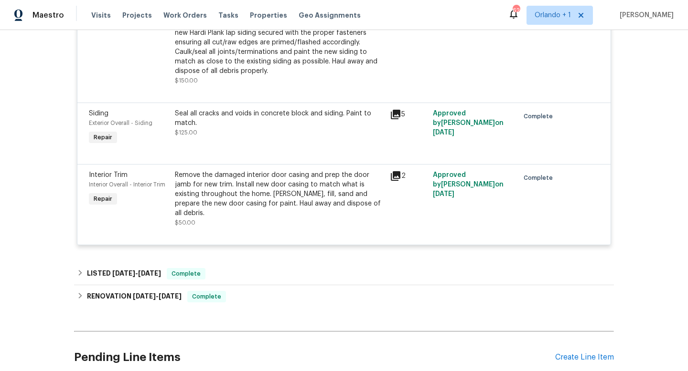
scroll to position [1136, 0]
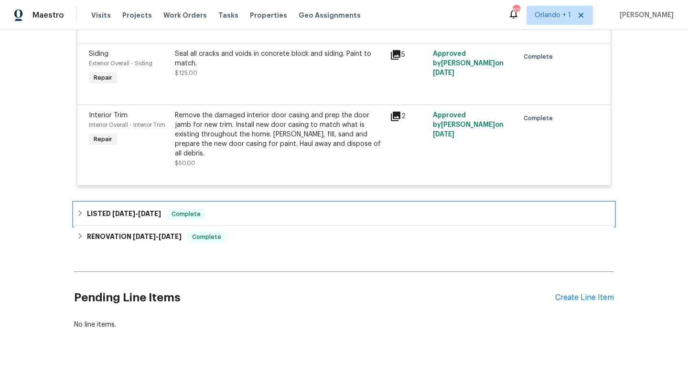
click at [254, 218] on div "LISTED [DATE] - [DATE] Complete" at bounding box center [344, 214] width 534 height 11
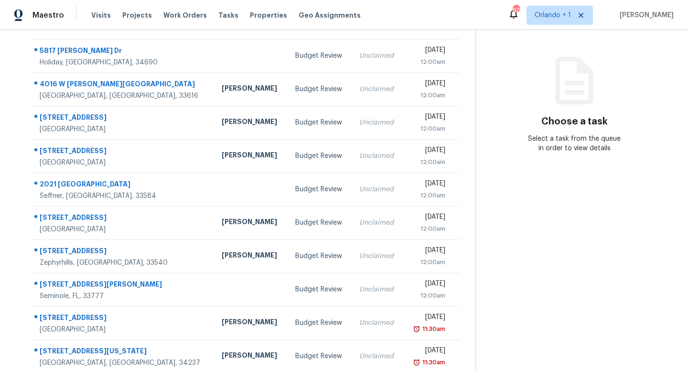
scroll to position [126, 0]
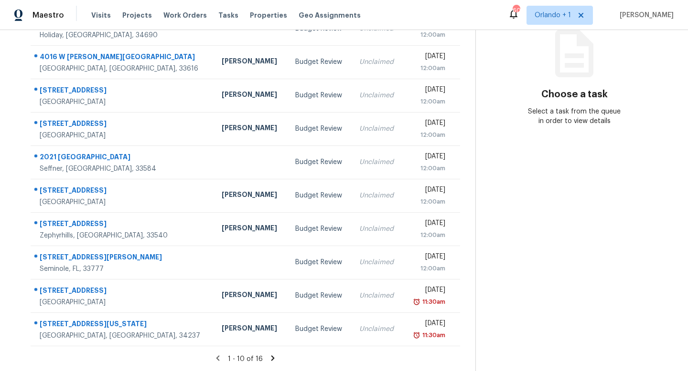
click at [270, 358] on icon at bounding box center [272, 358] width 9 height 9
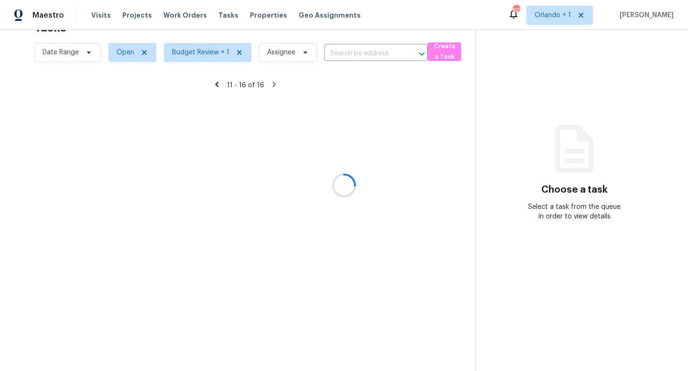
scroll to position [30, 0]
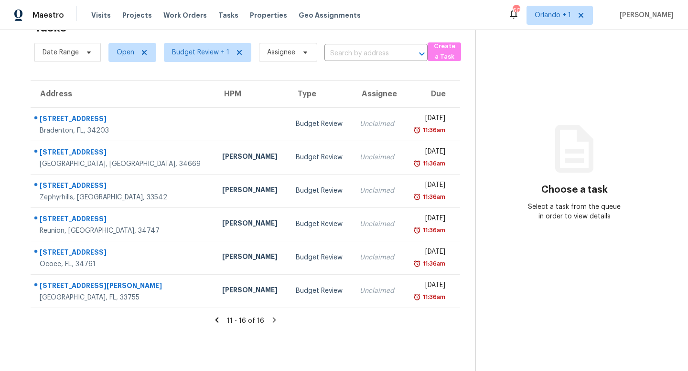
click at [218, 321] on icon at bounding box center [216, 320] width 3 height 5
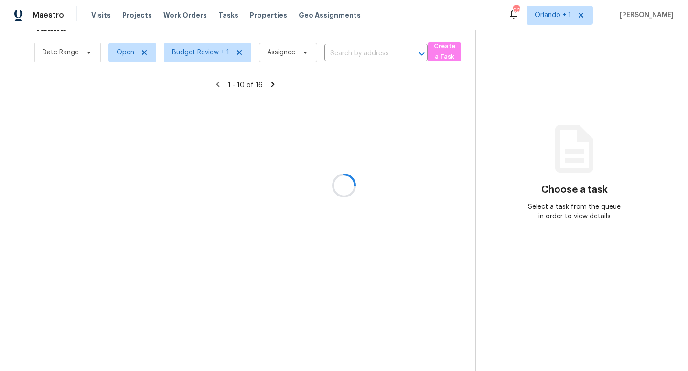
scroll to position [126, 0]
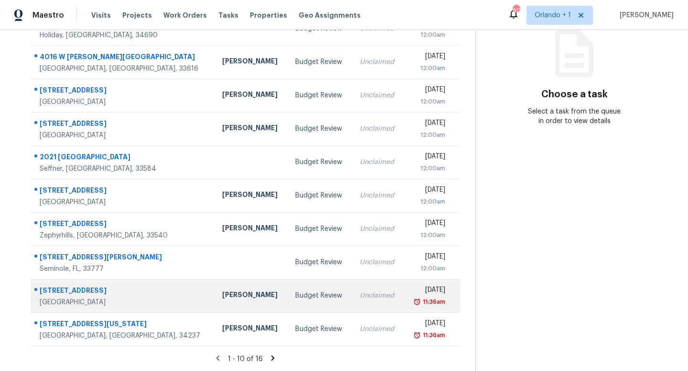
click at [295, 297] on div "Budget Review" at bounding box center [319, 296] width 49 height 10
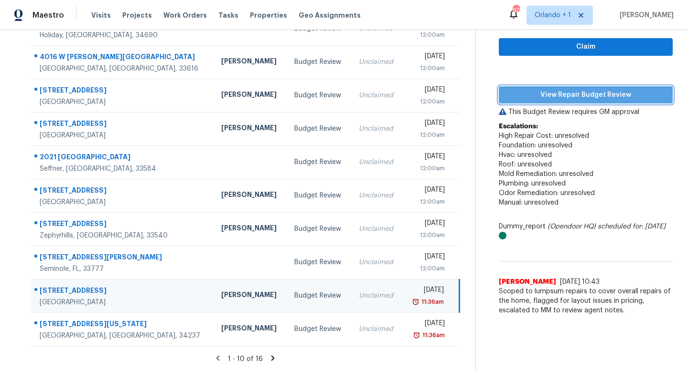
click at [577, 96] on span "View Repair Budget Review" at bounding box center [585, 95] width 159 height 12
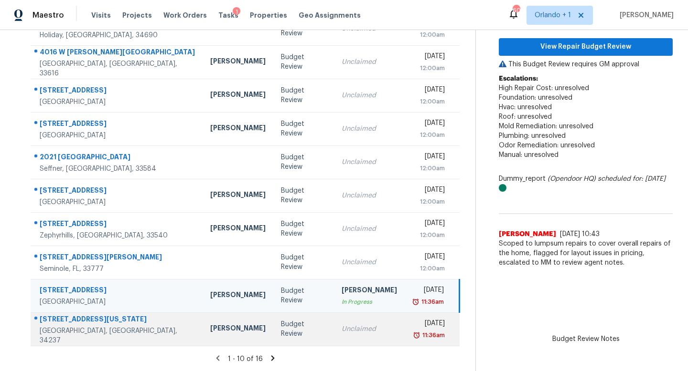
click at [288, 330] on td "Budget Review" at bounding box center [303, 329] width 61 height 33
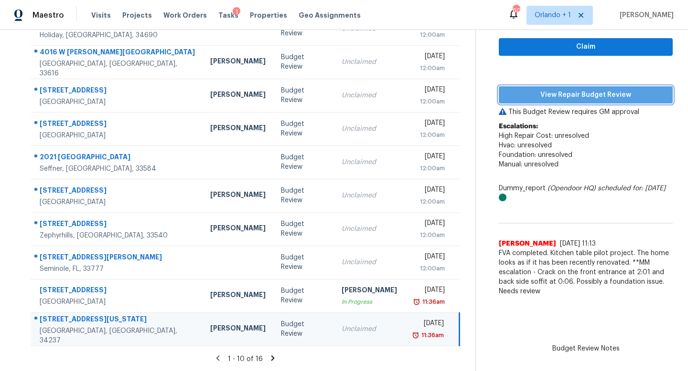
click at [581, 92] on span "View Repair Budget Review" at bounding box center [585, 95] width 159 height 12
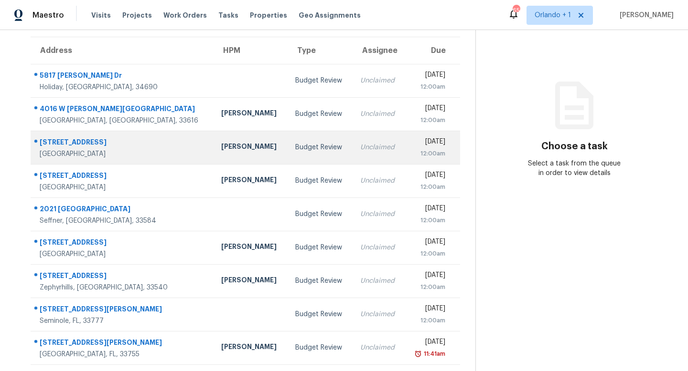
scroll to position [126, 0]
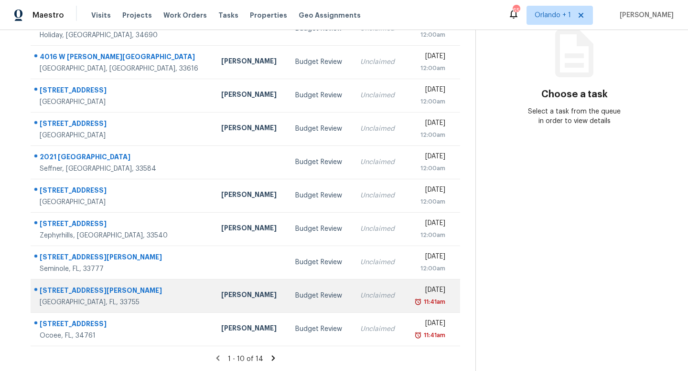
click at [295, 297] on div "Budget Review" at bounding box center [320, 296] width 50 height 10
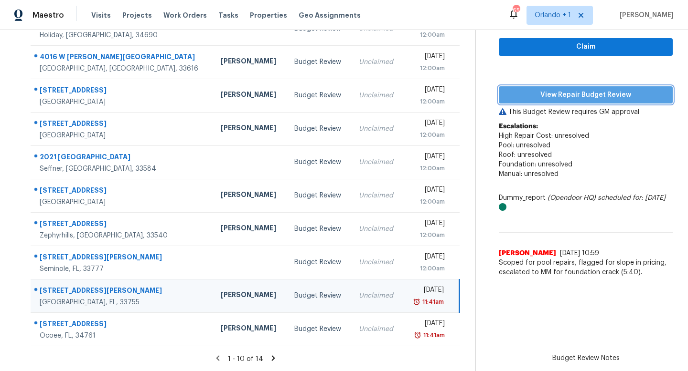
click at [569, 95] on span "View Repair Budget Review" at bounding box center [585, 95] width 159 height 12
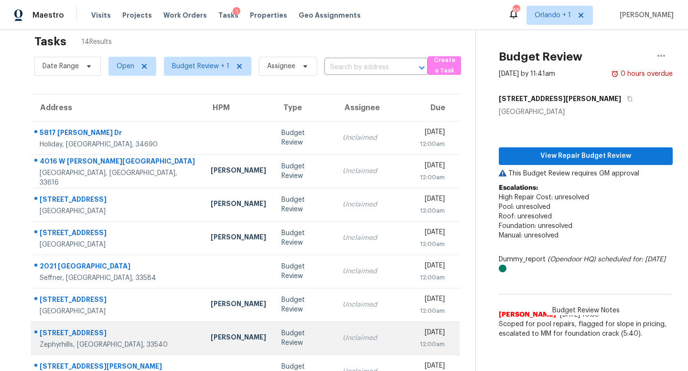
scroll to position [20, 0]
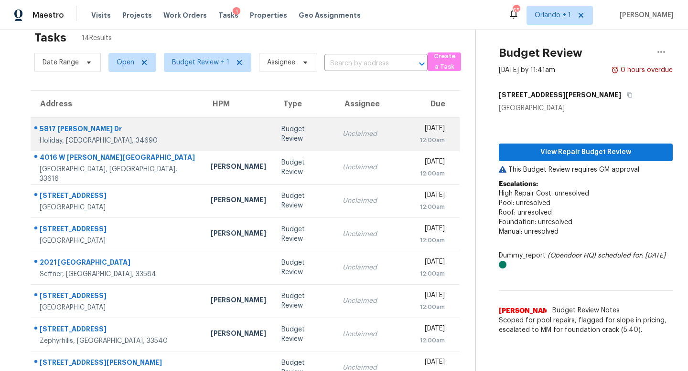
click at [335, 129] on td "Unclaimed" at bounding box center [370, 133] width 71 height 33
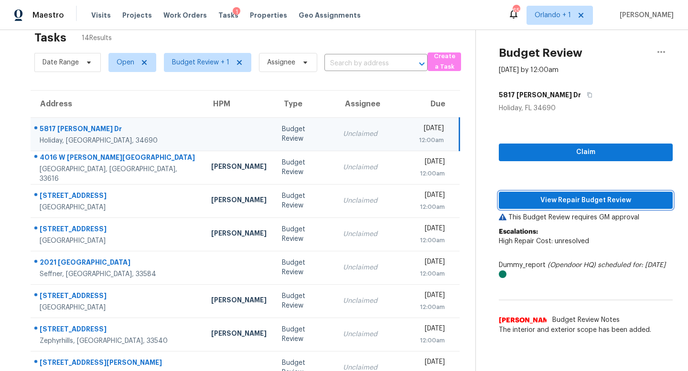
click at [577, 201] on span "View Repair Budget Review" at bounding box center [585, 201] width 159 height 12
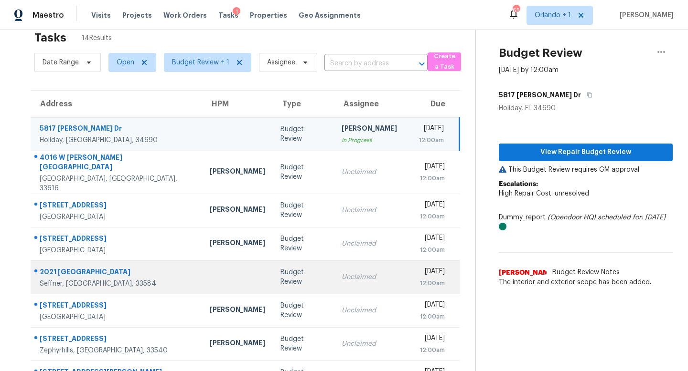
click at [334, 273] on td "Unclaimed" at bounding box center [369, 277] width 71 height 33
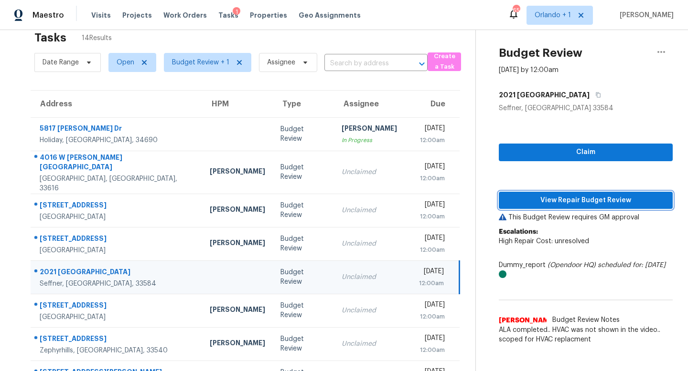
click at [589, 202] on span "View Repair Budget Review" at bounding box center [585, 201] width 159 height 12
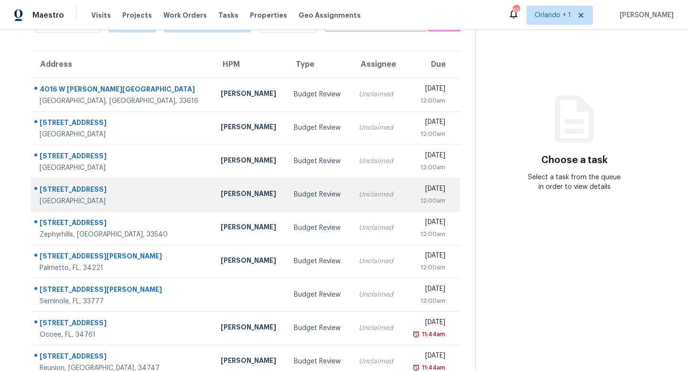
scroll to position [74, 0]
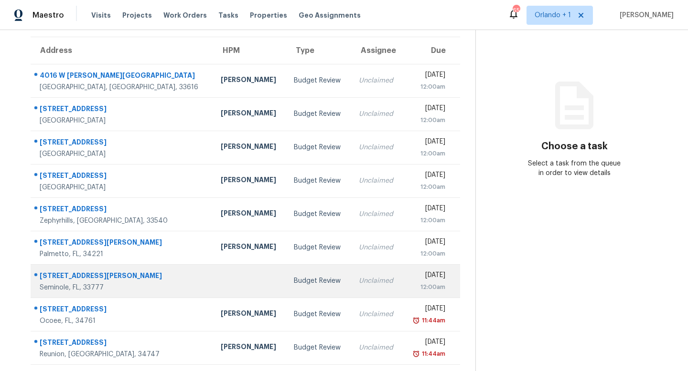
click at [359, 279] on div "Unclaimed" at bounding box center [377, 281] width 36 height 10
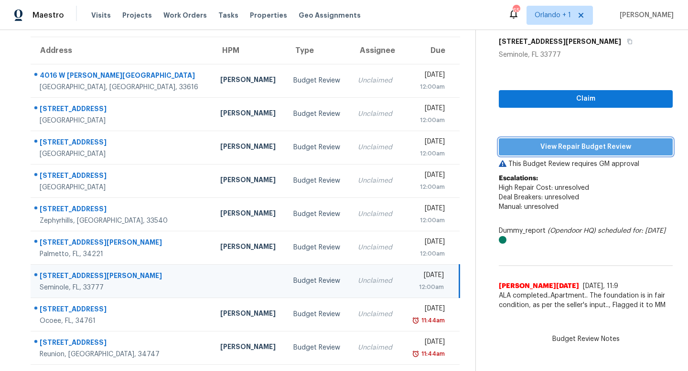
click at [573, 144] on span "View Repair Budget Review" at bounding box center [585, 147] width 159 height 12
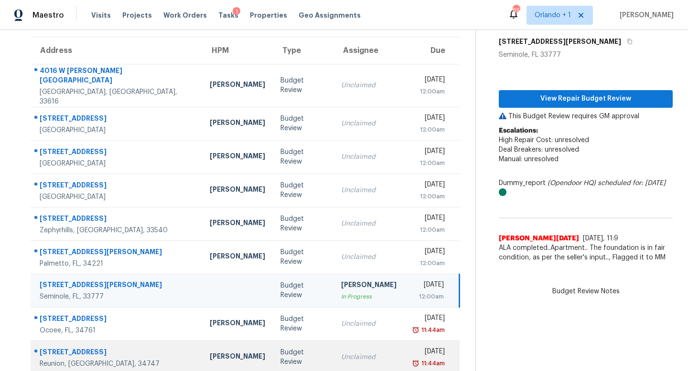
click at [341, 353] on div "Unclaimed" at bounding box center [368, 358] width 55 height 10
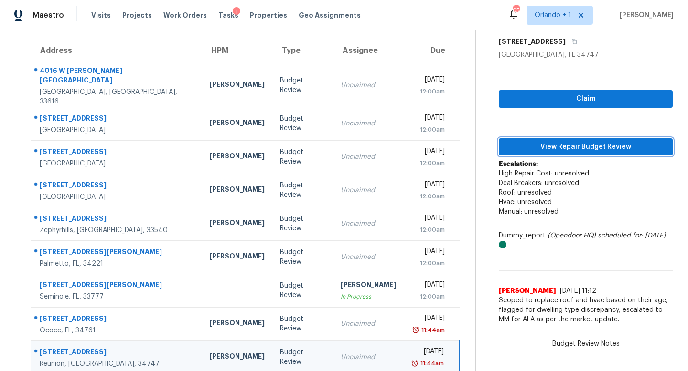
click at [568, 148] on span "View Repair Budget Review" at bounding box center [585, 147] width 159 height 12
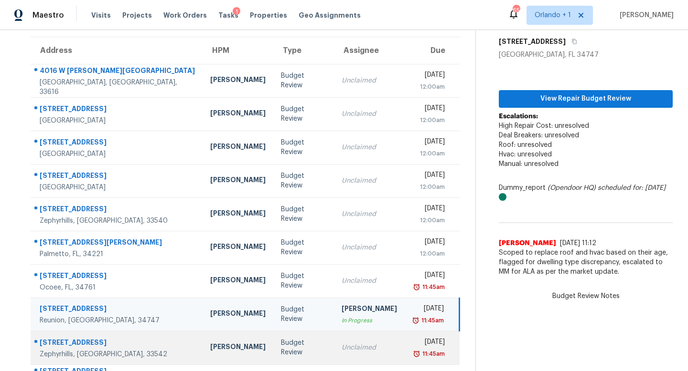
click at [341, 347] on div "Unclaimed" at bounding box center [368, 348] width 55 height 10
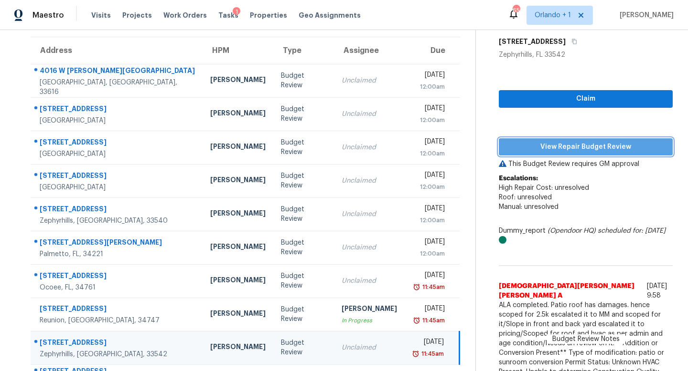
click at [552, 141] on span "View Repair Budget Review" at bounding box center [585, 147] width 159 height 12
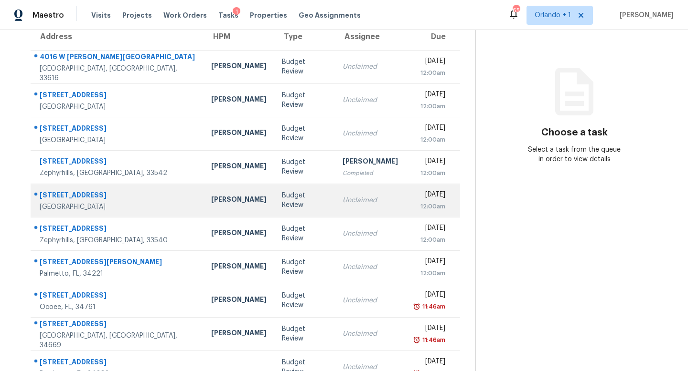
scroll to position [108, 0]
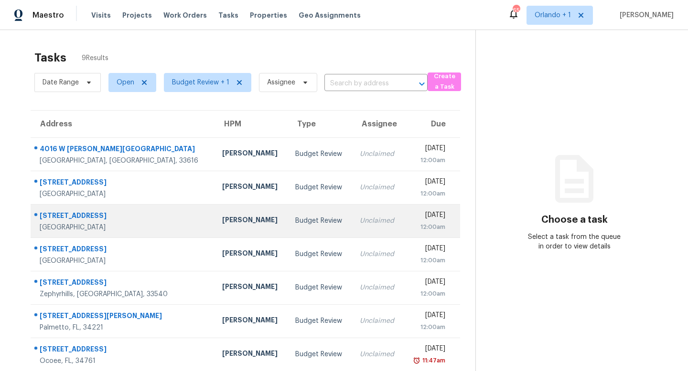
scroll to position [74, 0]
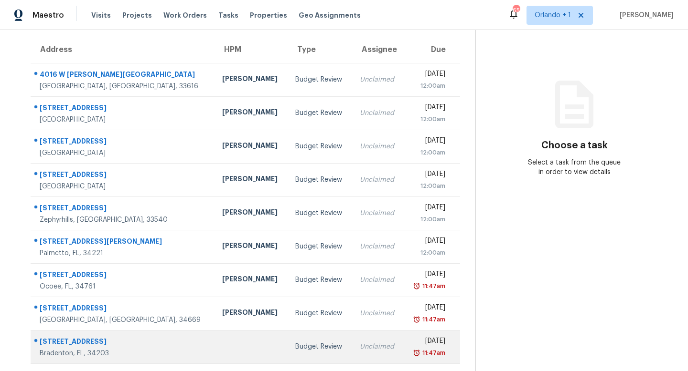
click at [352, 341] on td "Unclaimed" at bounding box center [378, 346] width 52 height 33
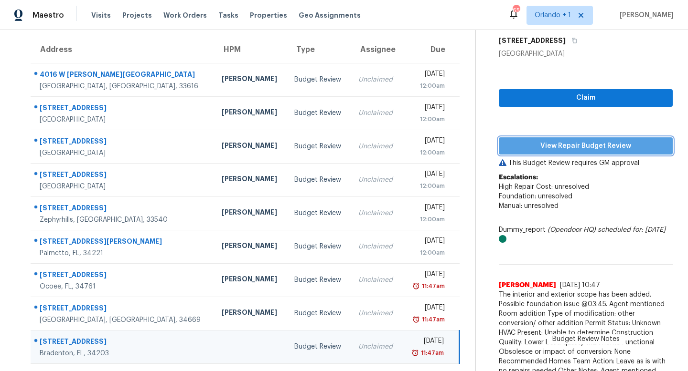
click at [567, 146] on span "View Repair Budget Review" at bounding box center [585, 146] width 159 height 12
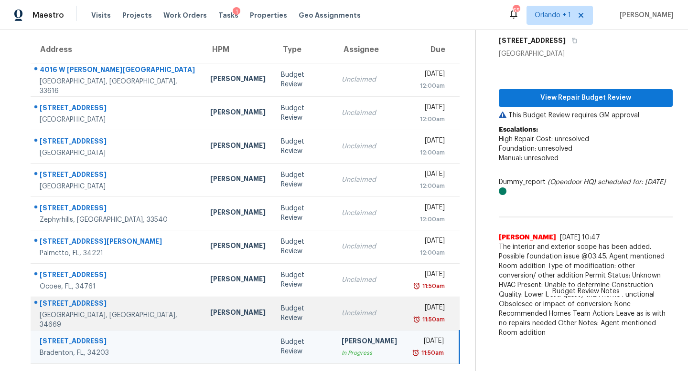
click at [341, 313] on div "Unclaimed" at bounding box center [368, 314] width 55 height 10
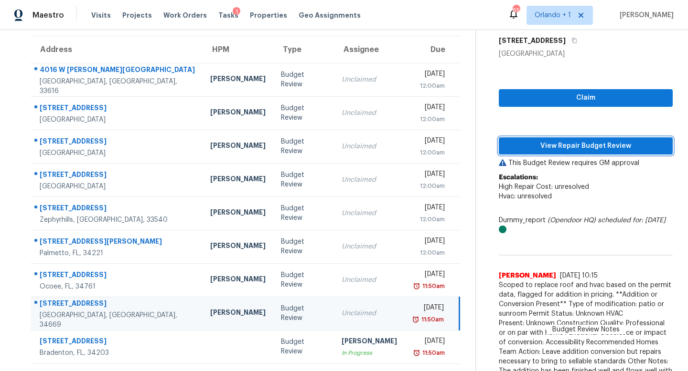
click at [559, 141] on span "View Repair Budget Review" at bounding box center [585, 146] width 159 height 12
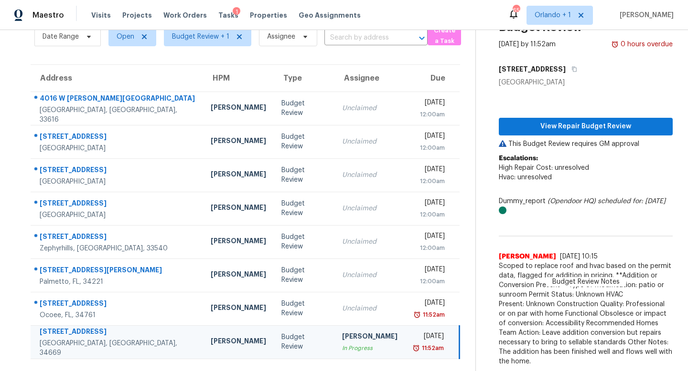
scroll to position [46, 0]
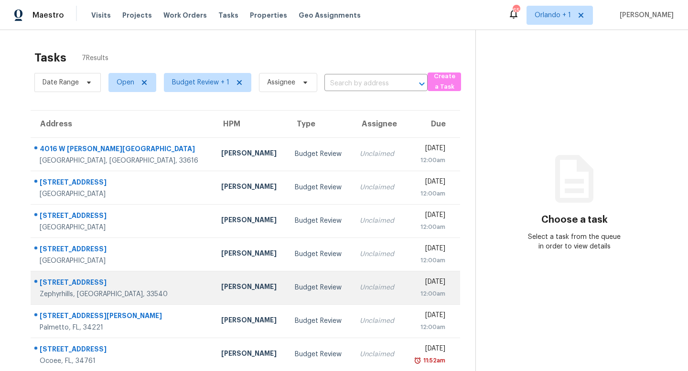
scroll to position [30, 0]
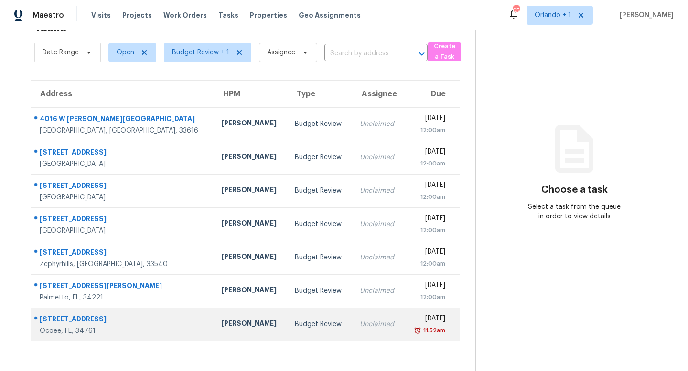
click at [360, 326] on div "Unclaimed" at bounding box center [378, 325] width 36 height 10
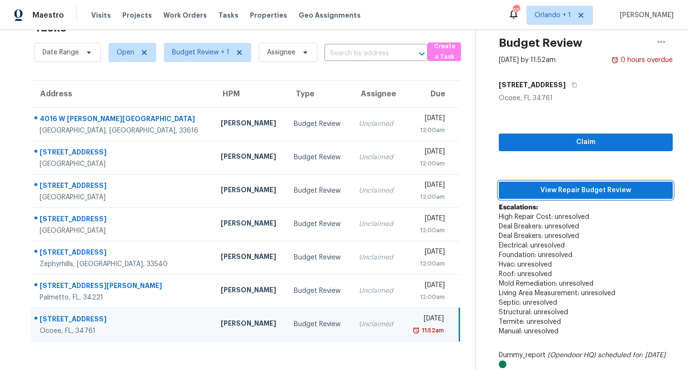
click at [566, 188] on span "View Repair Budget Review" at bounding box center [585, 191] width 159 height 12
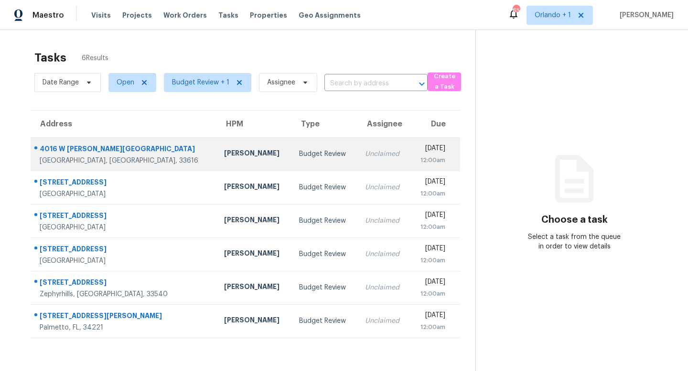
click at [365, 155] on div "Unclaimed" at bounding box center [383, 154] width 37 height 10
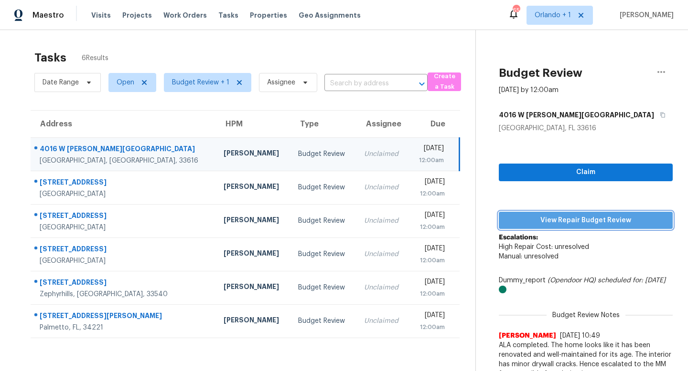
click at [594, 216] on span "View Repair Budget Review" at bounding box center [585, 221] width 159 height 12
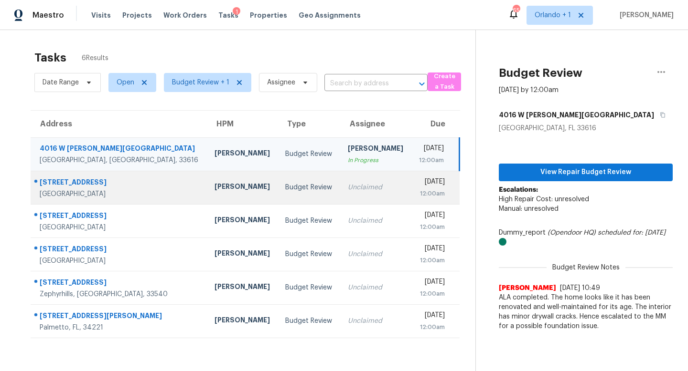
click at [348, 183] on div "Unclaimed" at bounding box center [376, 188] width 56 height 10
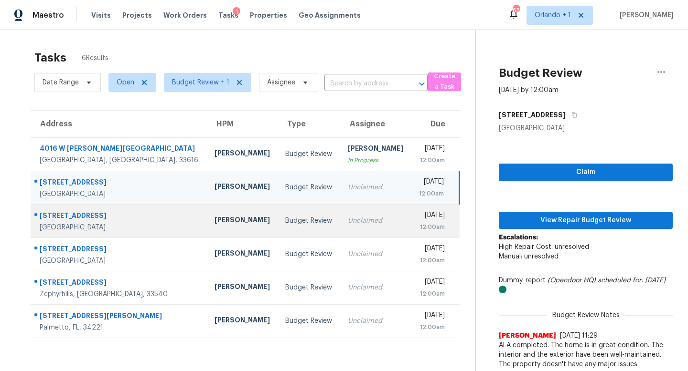
click at [348, 221] on div "Unclaimed" at bounding box center [376, 221] width 56 height 10
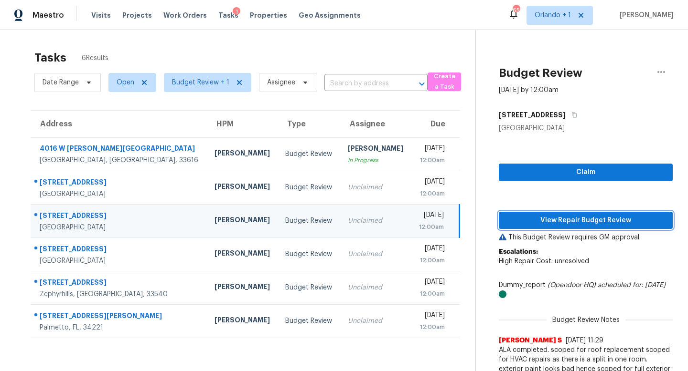
click at [560, 220] on span "View Repair Budget Review" at bounding box center [585, 221] width 159 height 12
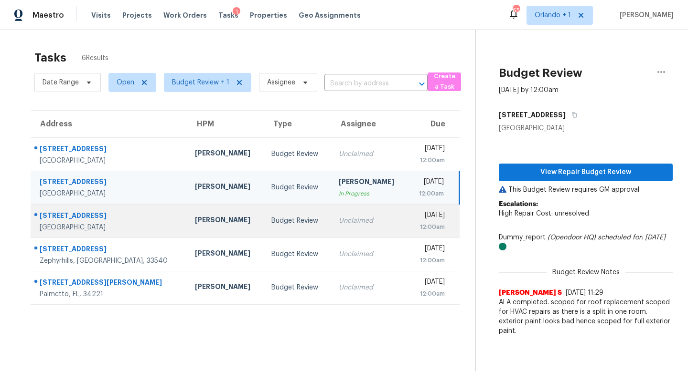
click at [339, 224] on div "Unclaimed" at bounding box center [369, 221] width 61 height 10
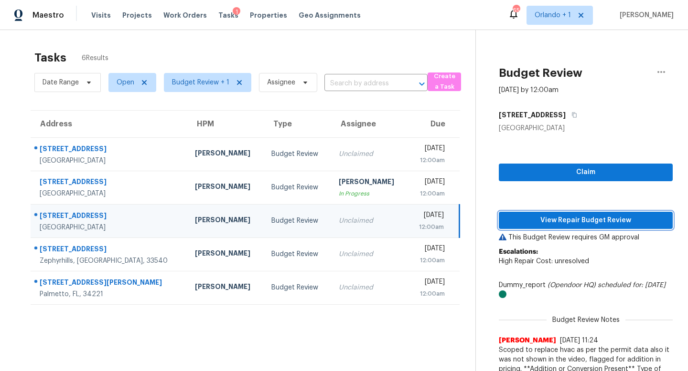
click at [565, 221] on span "View Repair Budget Review" at bounding box center [585, 221] width 159 height 12
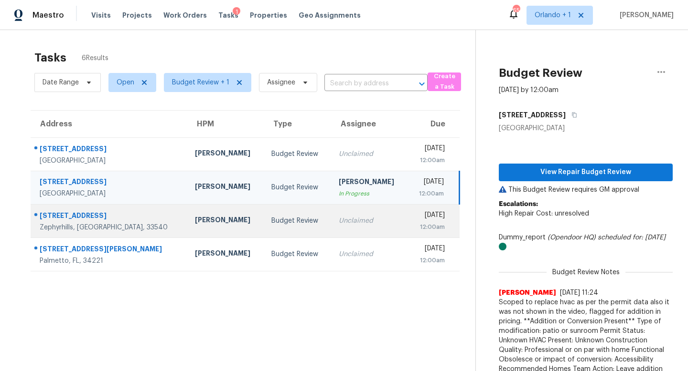
click at [415, 229] on div "12:00am" at bounding box center [430, 228] width 30 height 10
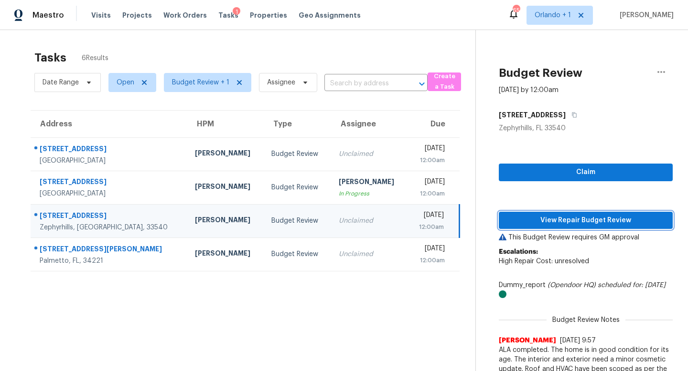
click at [570, 219] on span "View Repair Budget Review" at bounding box center [585, 221] width 159 height 12
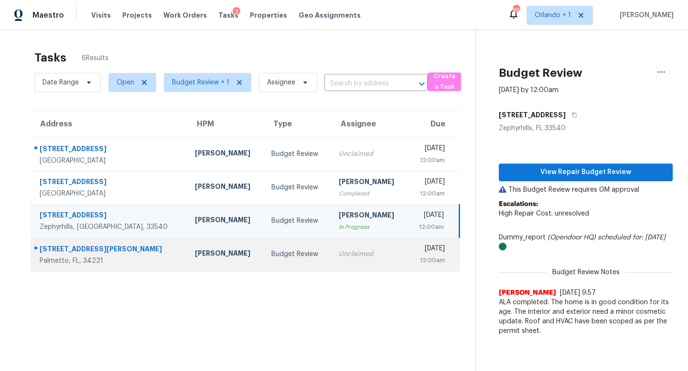
click at [339, 255] on div "Unclaimed" at bounding box center [369, 255] width 61 height 10
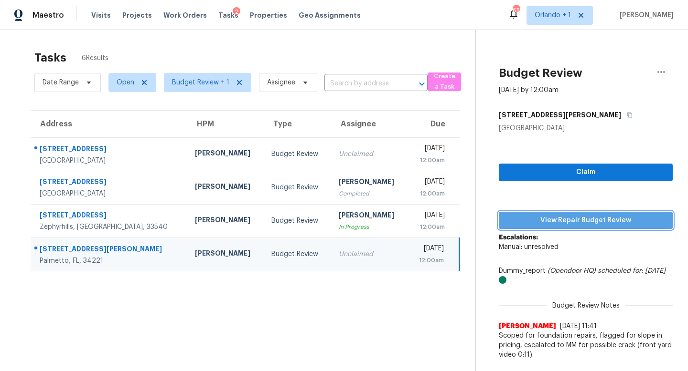
click at [556, 220] on span "View Repair Budget Review" at bounding box center [585, 221] width 159 height 12
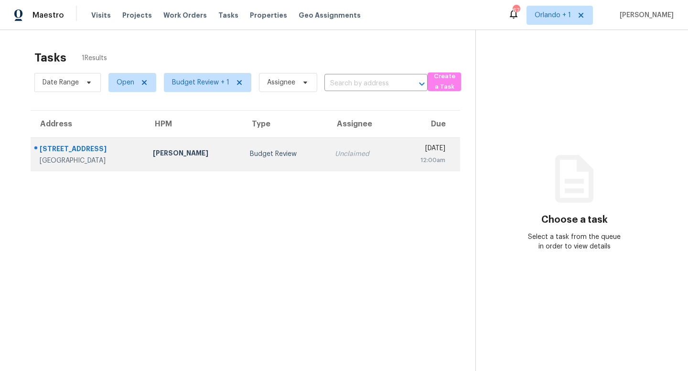
click at [293, 148] on td "Budget Review" at bounding box center [284, 154] width 85 height 33
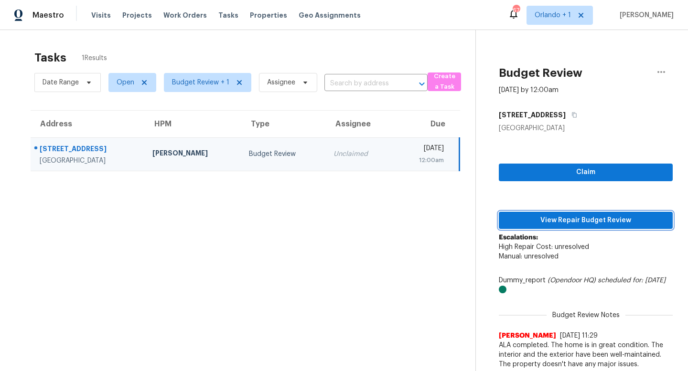
click at [572, 217] on span "View Repair Budget Review" at bounding box center [585, 221] width 159 height 12
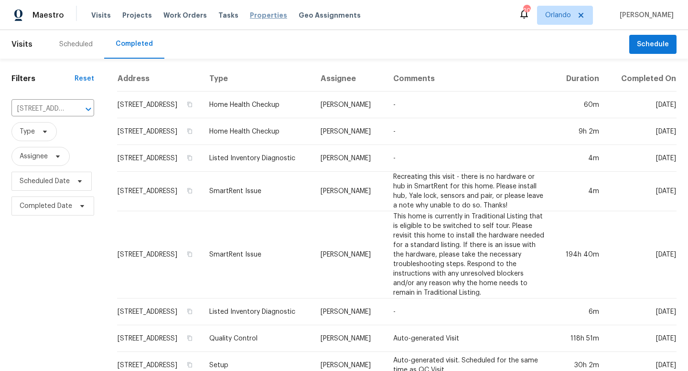
click at [260, 16] on span "Properties" at bounding box center [268, 16] width 37 height 10
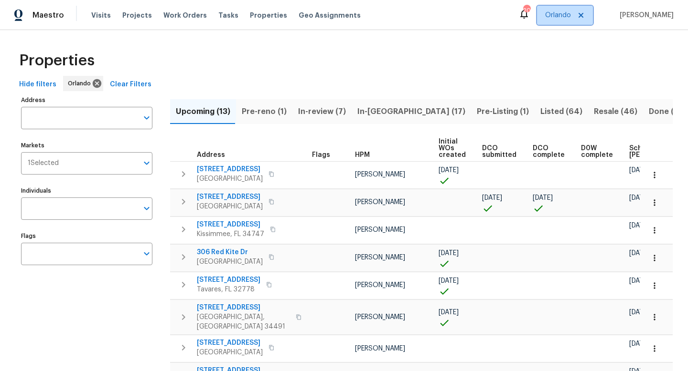
click at [583, 16] on icon at bounding box center [580, 15] width 5 height 5
click at [547, 18] on span "[GEOGRAPHIC_DATA], [GEOGRAPHIC_DATA]" at bounding box center [503, 16] width 136 height 10
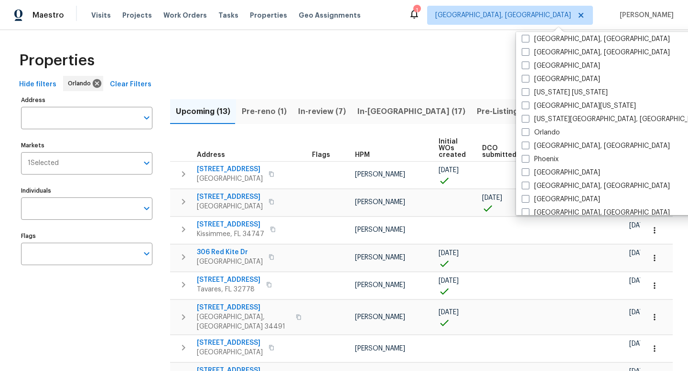
scroll to position [640, 0]
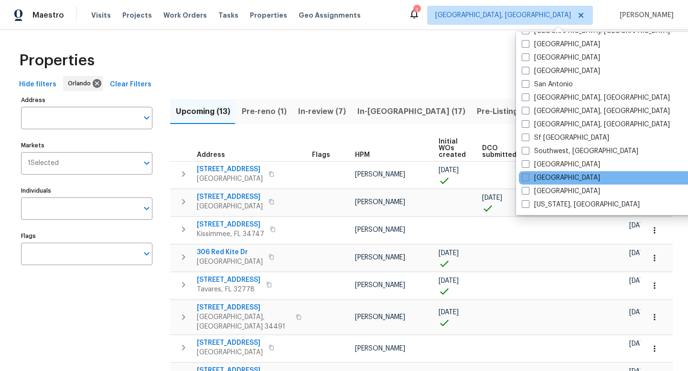
click at [527, 179] on span at bounding box center [525, 178] width 8 height 8
click at [527, 179] on input "[GEOGRAPHIC_DATA]" at bounding box center [524, 176] width 6 height 6
checkbox input "true"
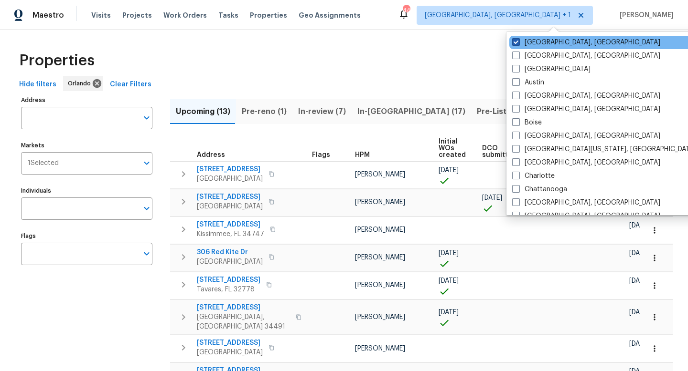
click at [517, 41] on span at bounding box center [516, 42] width 8 height 8
click at [517, 41] on input "Albuquerque, NM" at bounding box center [515, 41] width 6 height 6
checkbox input "false"
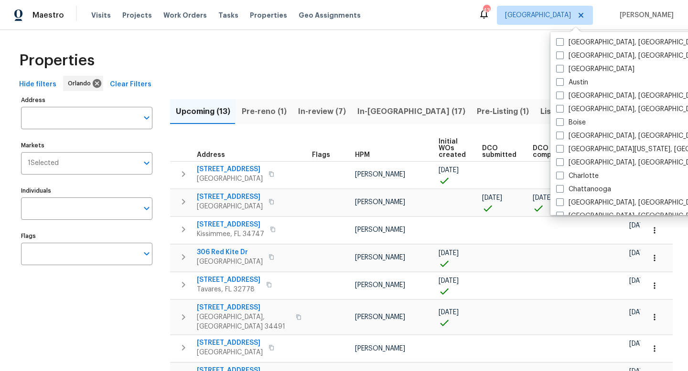
click at [378, 114] on span "In-reno (17)" at bounding box center [411, 111] width 108 height 13
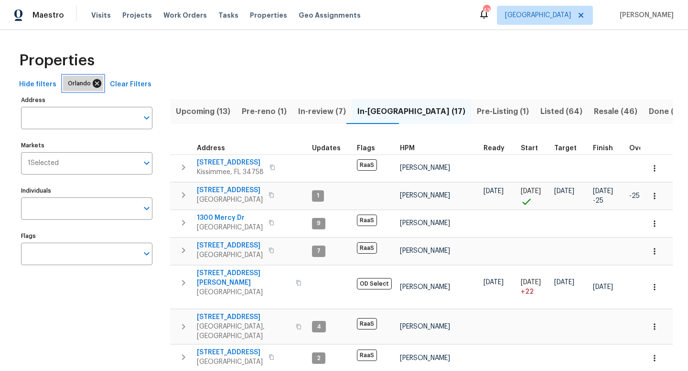
click at [94, 84] on icon at bounding box center [97, 83] width 11 height 11
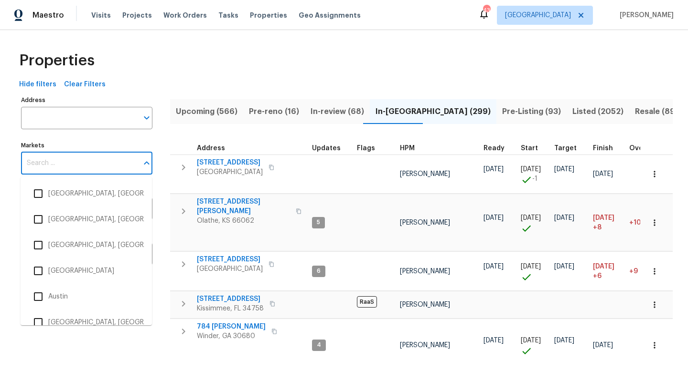
click at [102, 160] on input "Markets" at bounding box center [79, 163] width 117 height 22
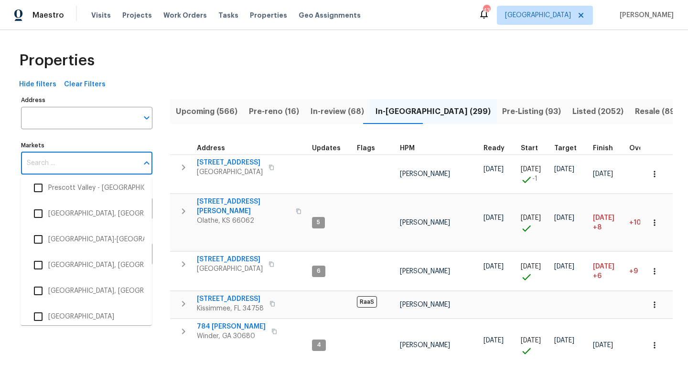
scroll to position [1948, 0]
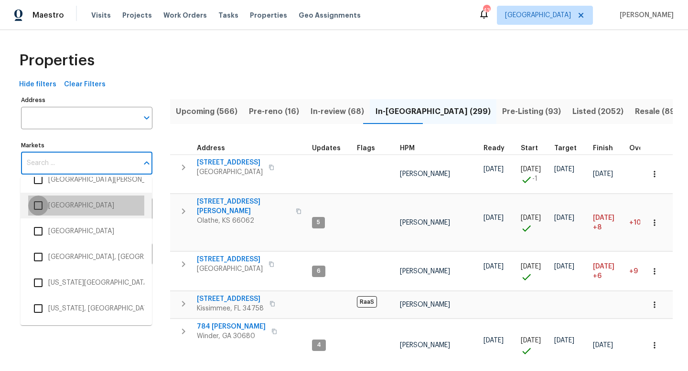
click at [38, 210] on input "checkbox" at bounding box center [38, 206] width 20 height 20
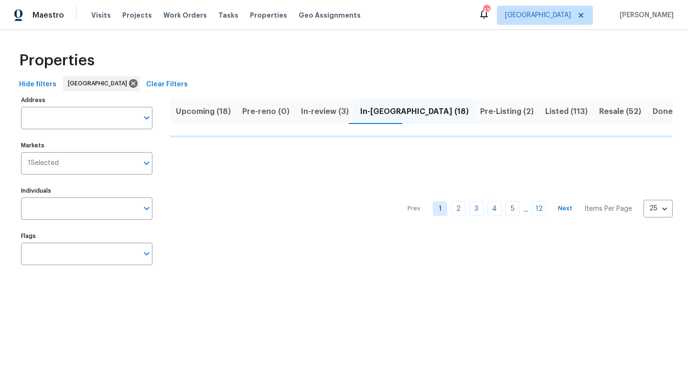
click at [178, 59] on div "Properties" at bounding box center [343, 60] width 657 height 31
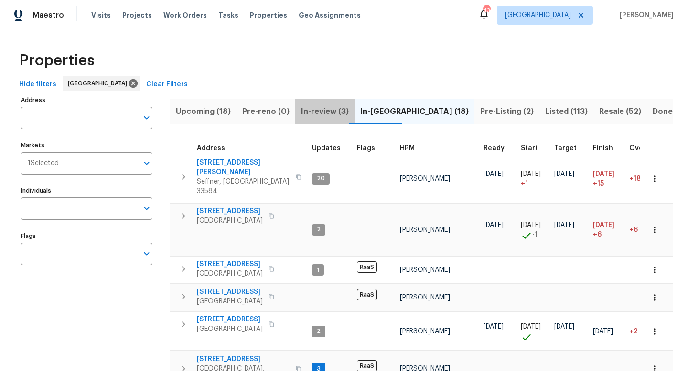
click at [329, 113] on span "In-review (3)" at bounding box center [325, 111] width 48 height 13
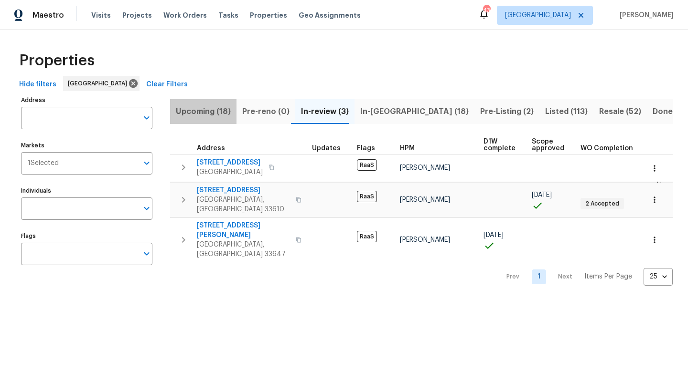
click at [211, 109] on span "Upcoming (18)" at bounding box center [203, 111] width 55 height 13
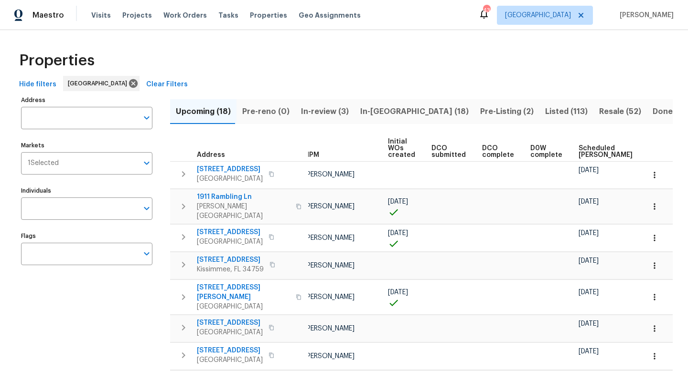
scroll to position [0, 105]
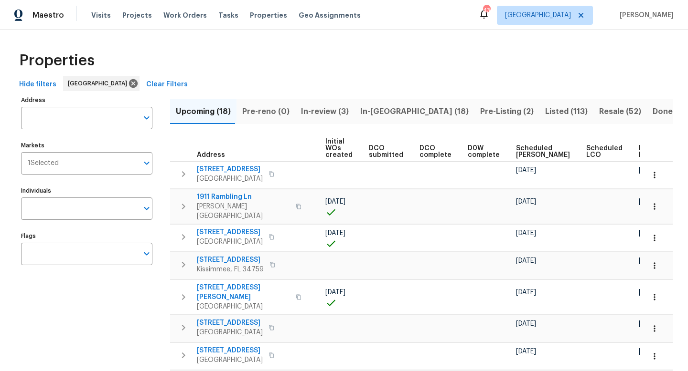
click at [638, 150] on span "Ready Date" at bounding box center [648, 151] width 21 height 13
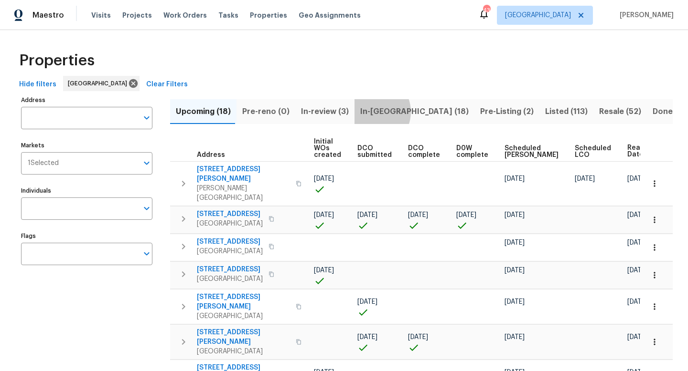
click at [365, 112] on span "In-reno (18)" at bounding box center [414, 111] width 108 height 13
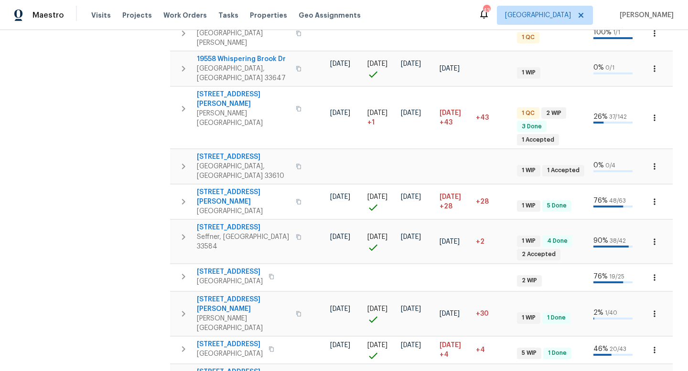
scroll to position [450, 0]
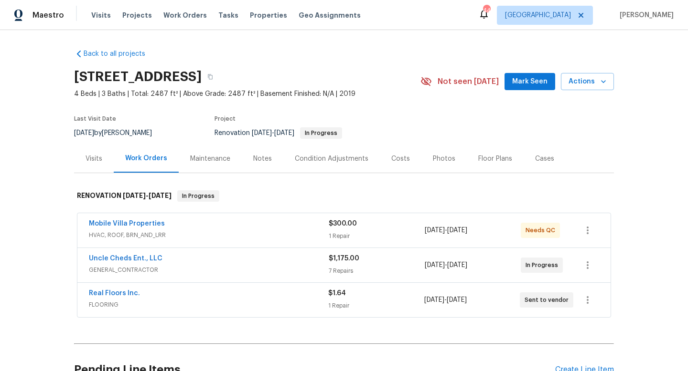
click at [211, 232] on span "HVAC, ROOF, BRN_AND_LRR" at bounding box center [209, 236] width 240 height 10
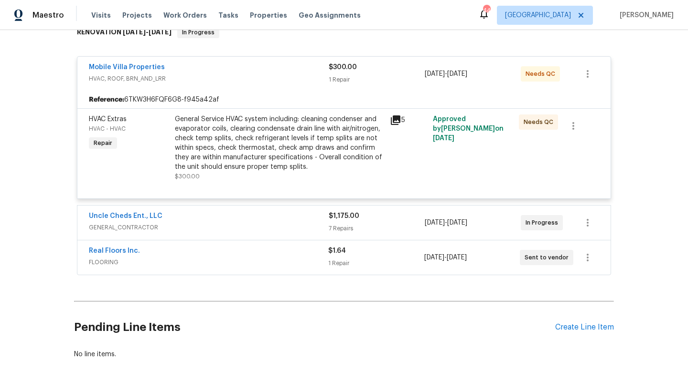
scroll to position [217, 0]
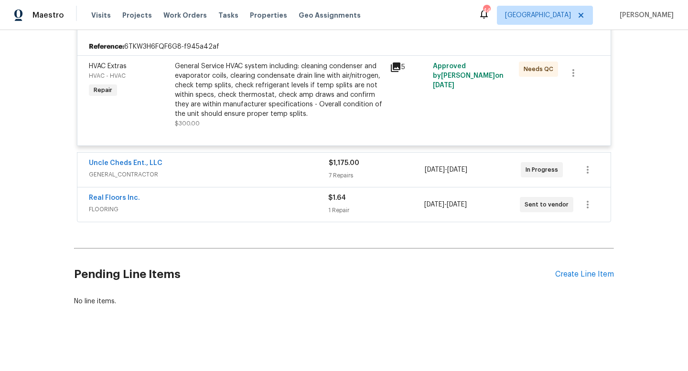
click at [217, 170] on div "Uncle Cheds Ent., LLC" at bounding box center [209, 164] width 240 height 11
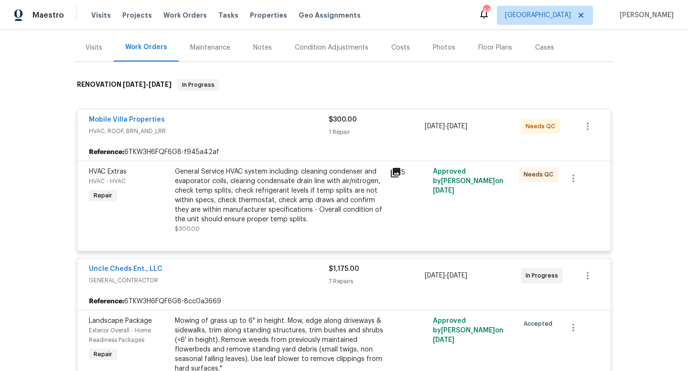
scroll to position [0, 0]
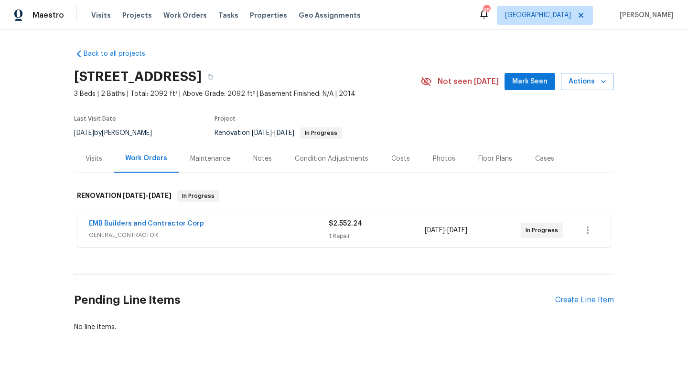
click at [268, 229] on div "EMB Builders and Contractor Corp" at bounding box center [209, 224] width 240 height 11
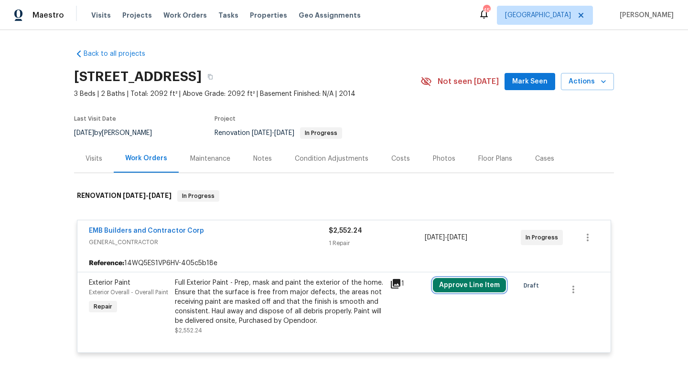
click at [480, 284] on button "Approve Line Item" at bounding box center [469, 285] width 73 height 14
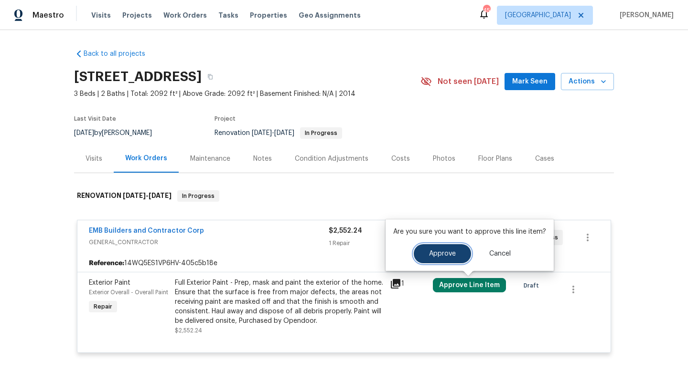
click at [439, 251] on span "Approve" at bounding box center [442, 254] width 27 height 7
